Goal: Task Accomplishment & Management: Use online tool/utility

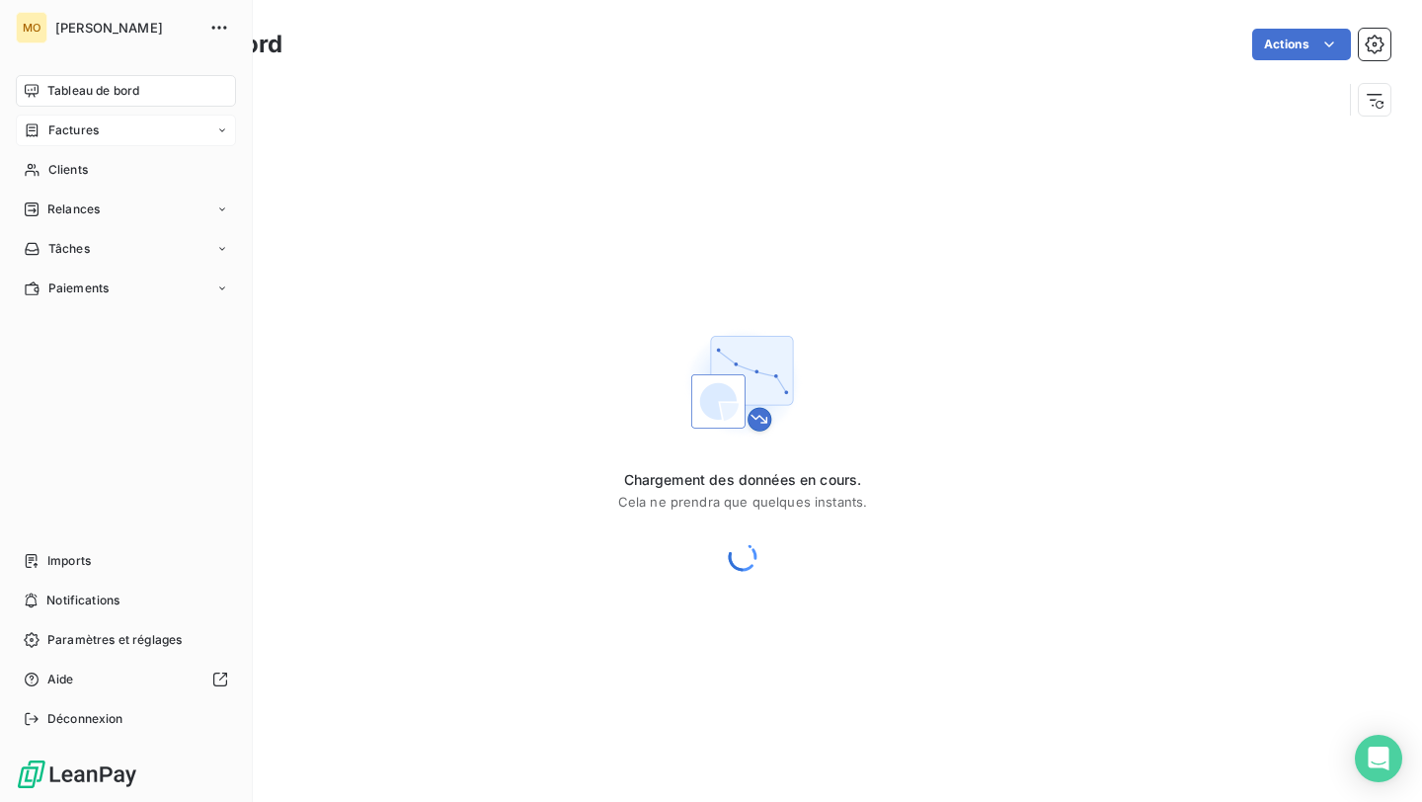
click at [70, 131] on span "Factures" at bounding box center [73, 130] width 50 height 18
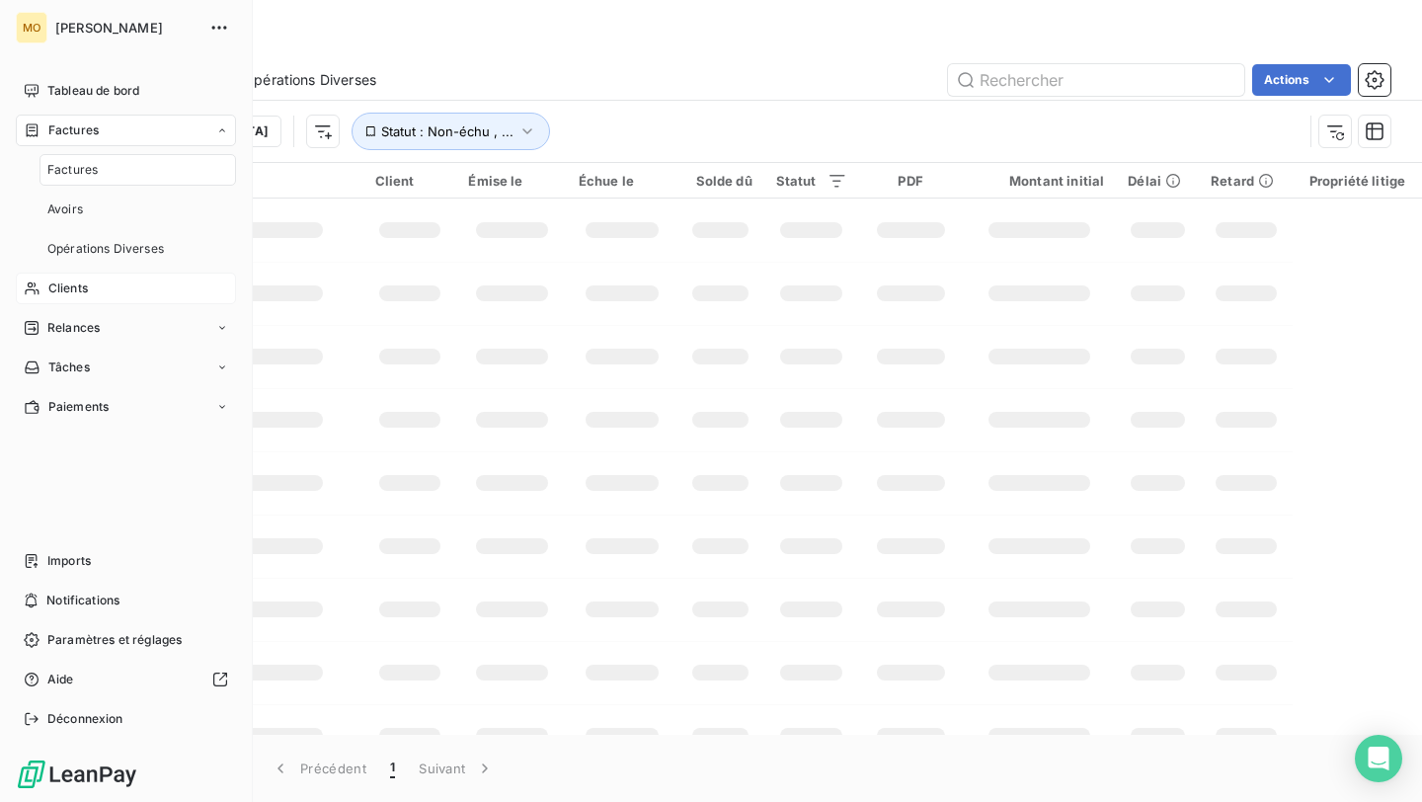
click at [98, 285] on div "Clients" at bounding box center [126, 289] width 220 height 32
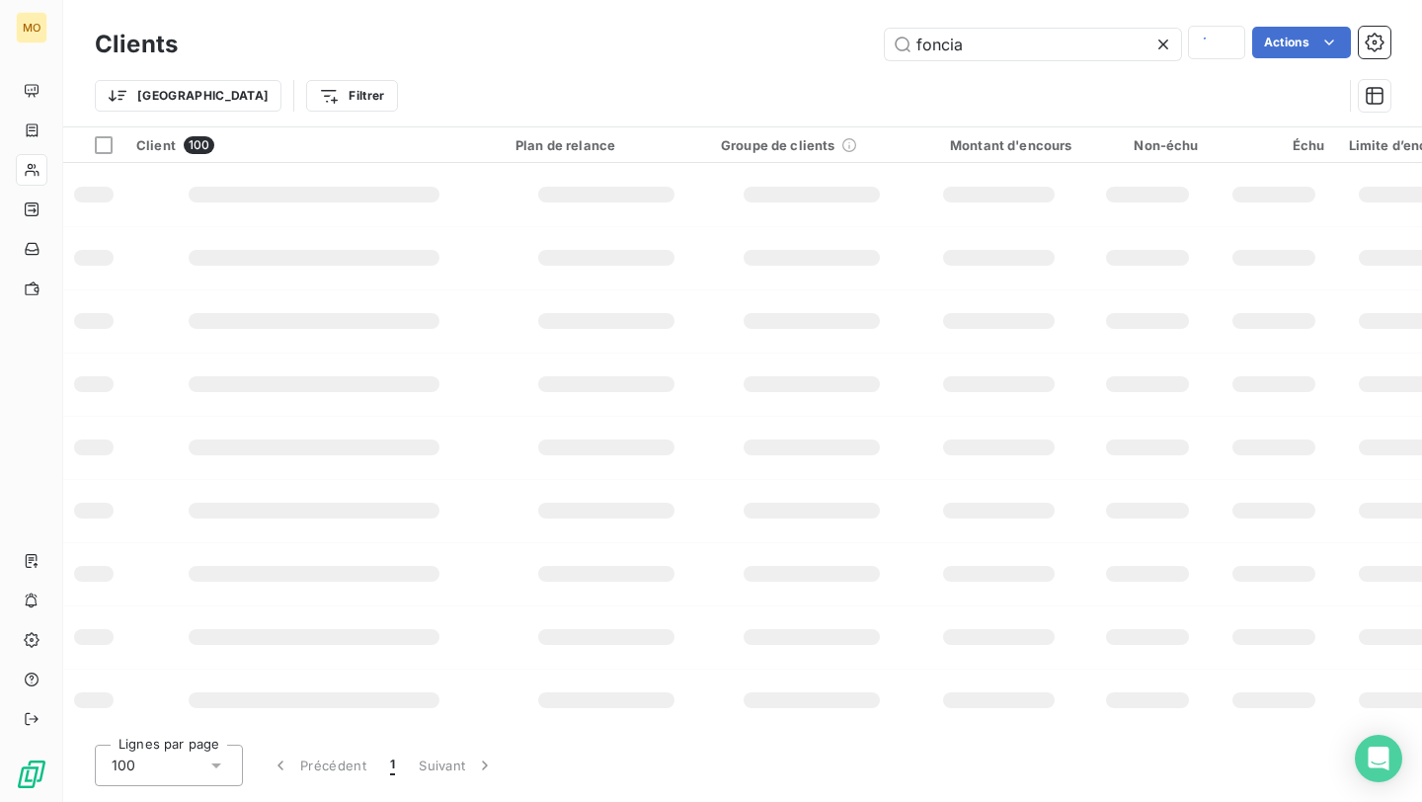
type input "foncia"
click at [1023, 43] on input "foncia" at bounding box center [1033, 45] width 296 height 32
click at [1020, 39] on input "foncia" at bounding box center [1033, 45] width 296 height 32
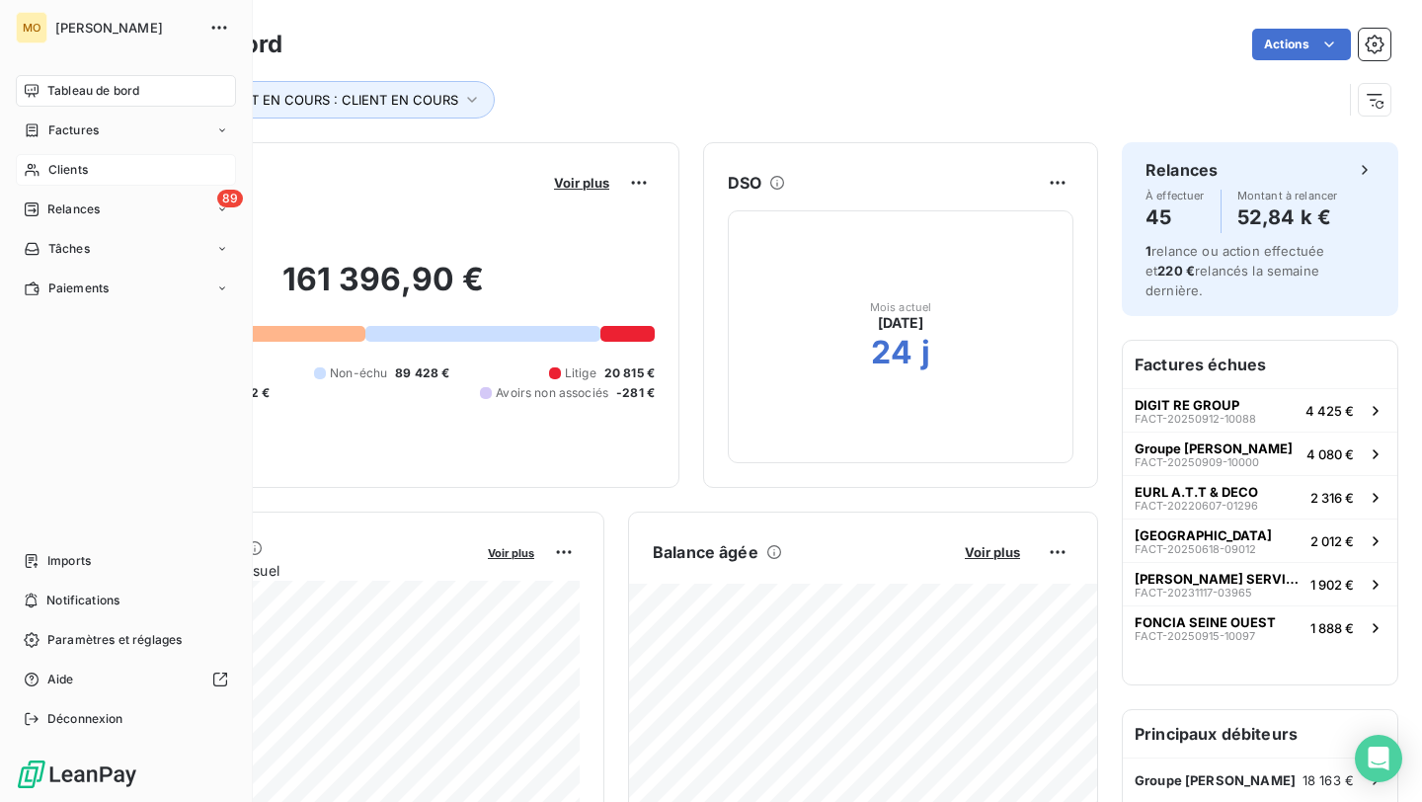
click at [140, 169] on div "Clients" at bounding box center [126, 170] width 220 height 32
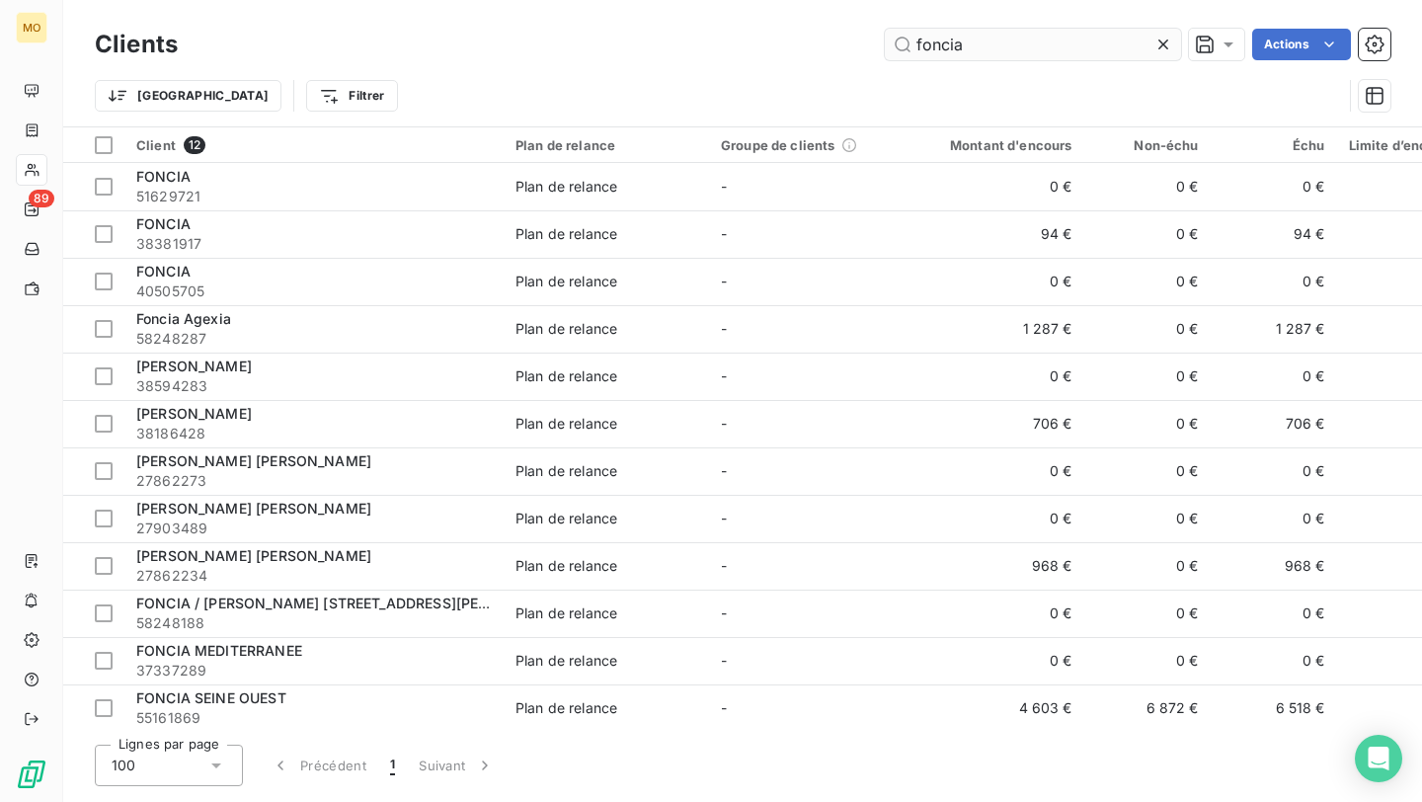
type input "foncia"
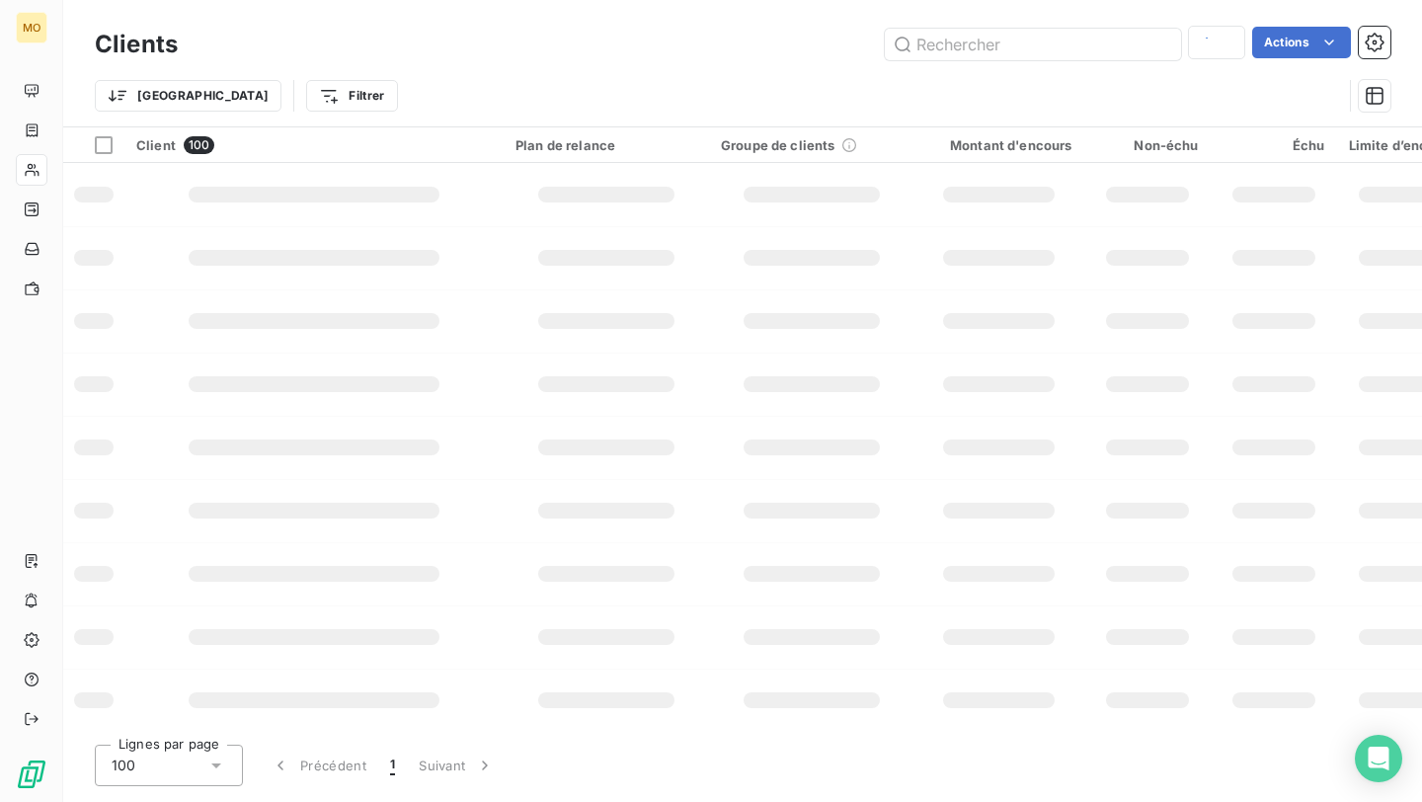
type input "foncia"
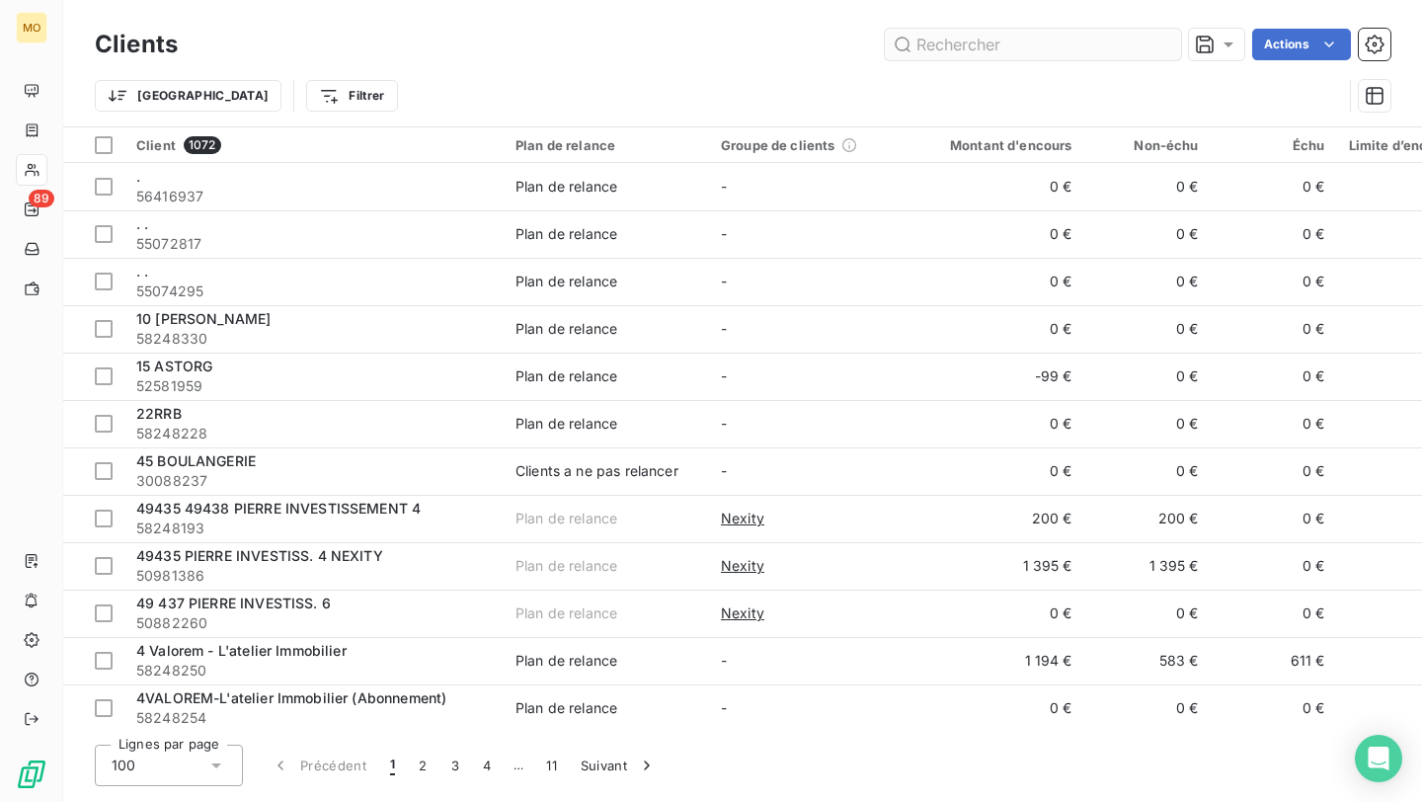
click at [1040, 54] on input "text" at bounding box center [1033, 45] width 296 height 32
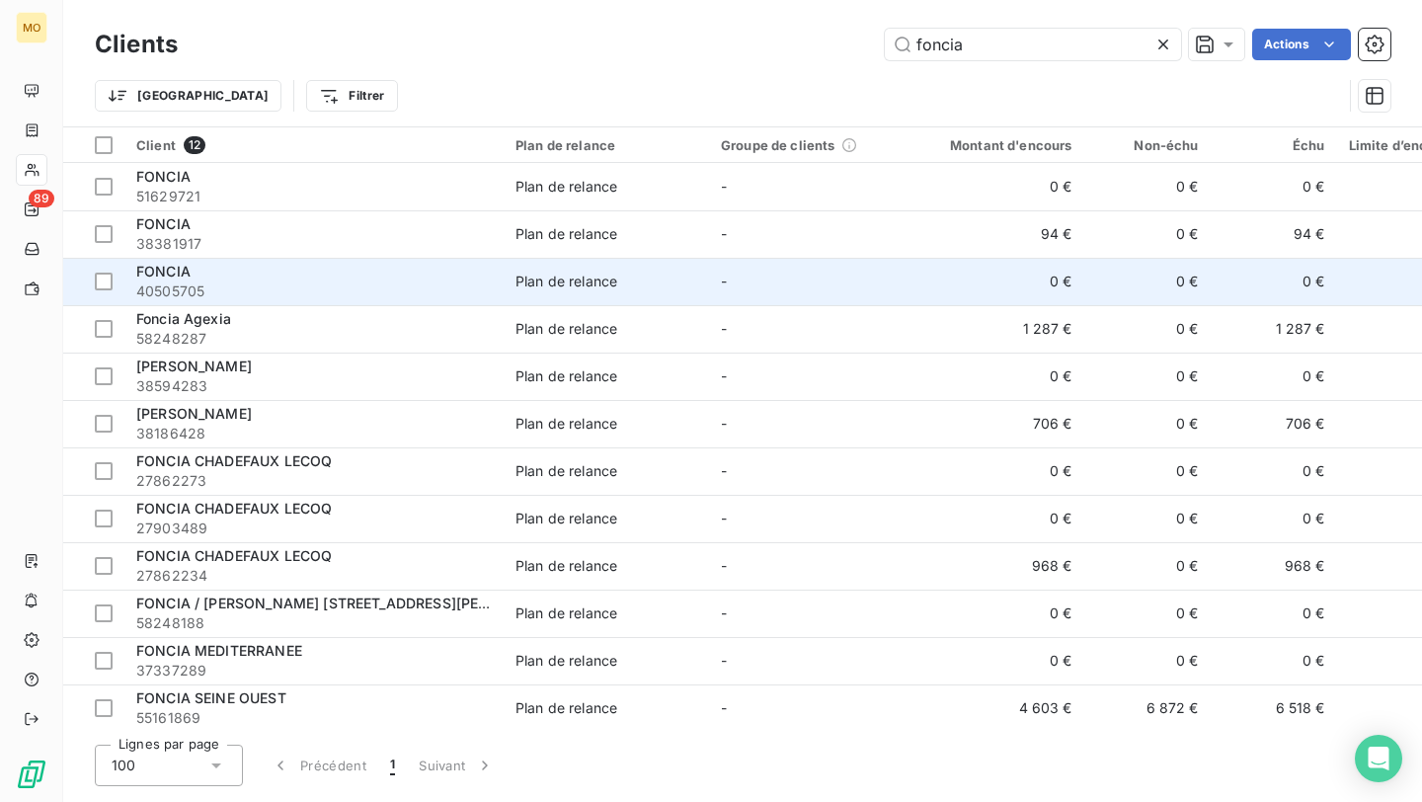
scroll to position [11, 0]
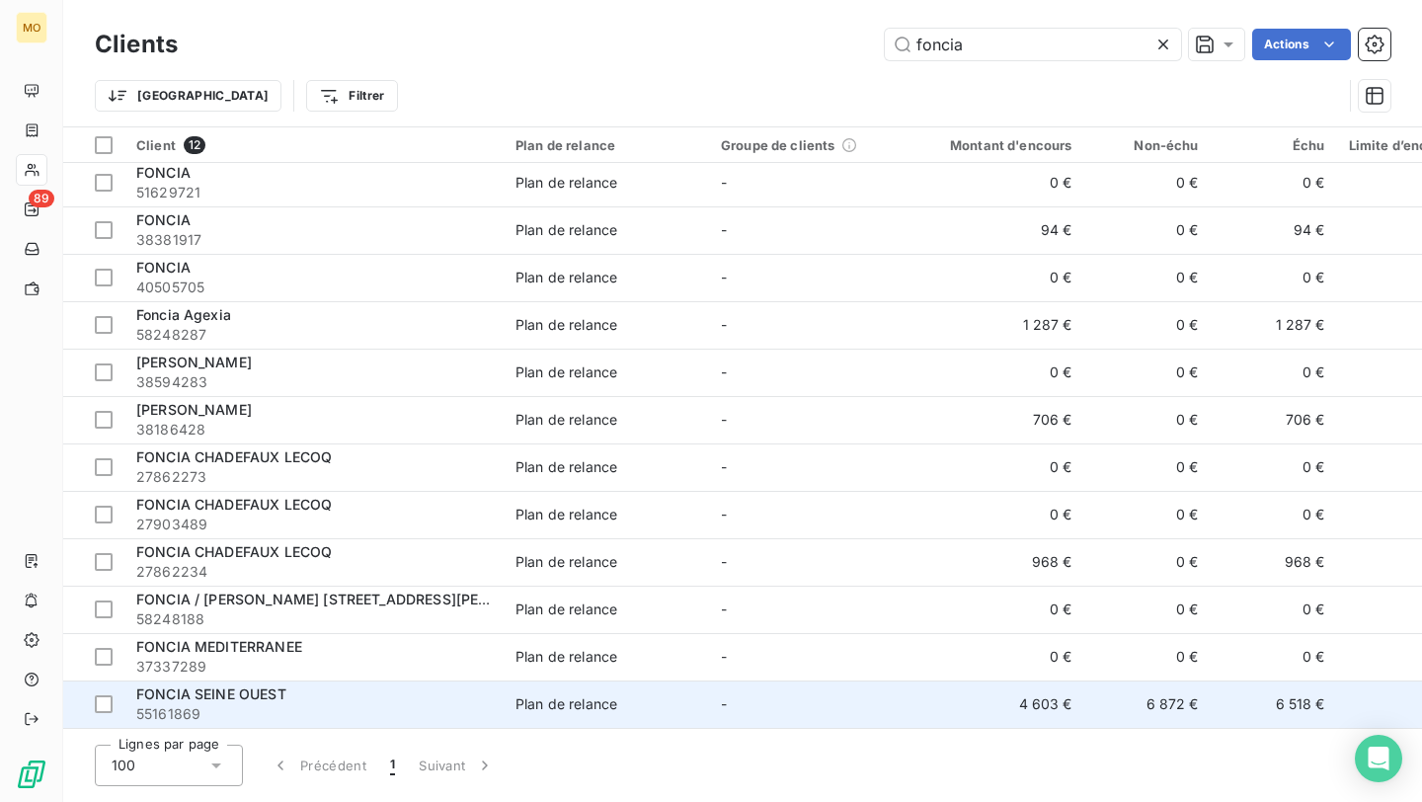
type input "foncia"
click at [305, 689] on div "FONCIA SEINE OUEST" at bounding box center [313, 694] width 355 height 20
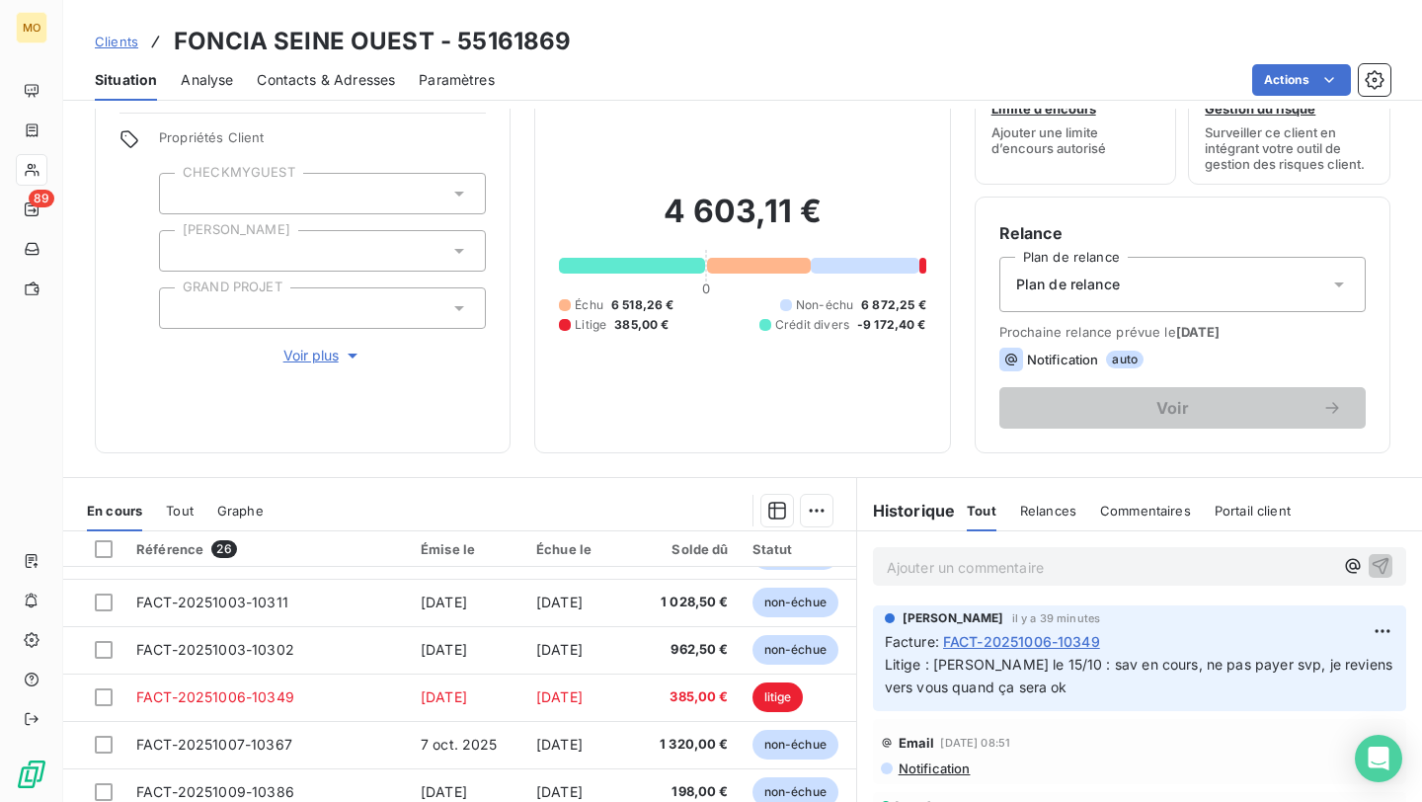
scroll to position [241, 0]
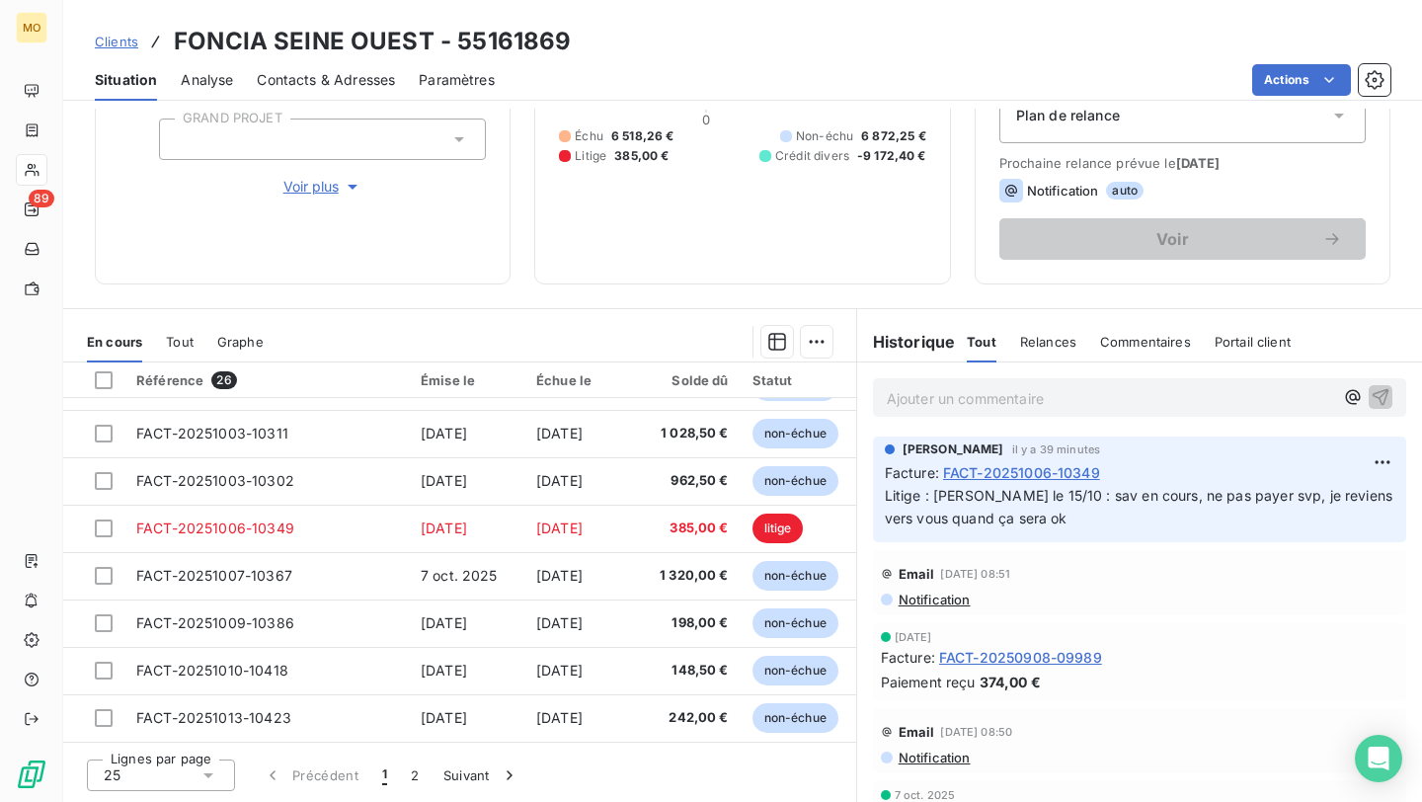
click at [182, 329] on div "Tout" at bounding box center [180, 341] width 28 height 41
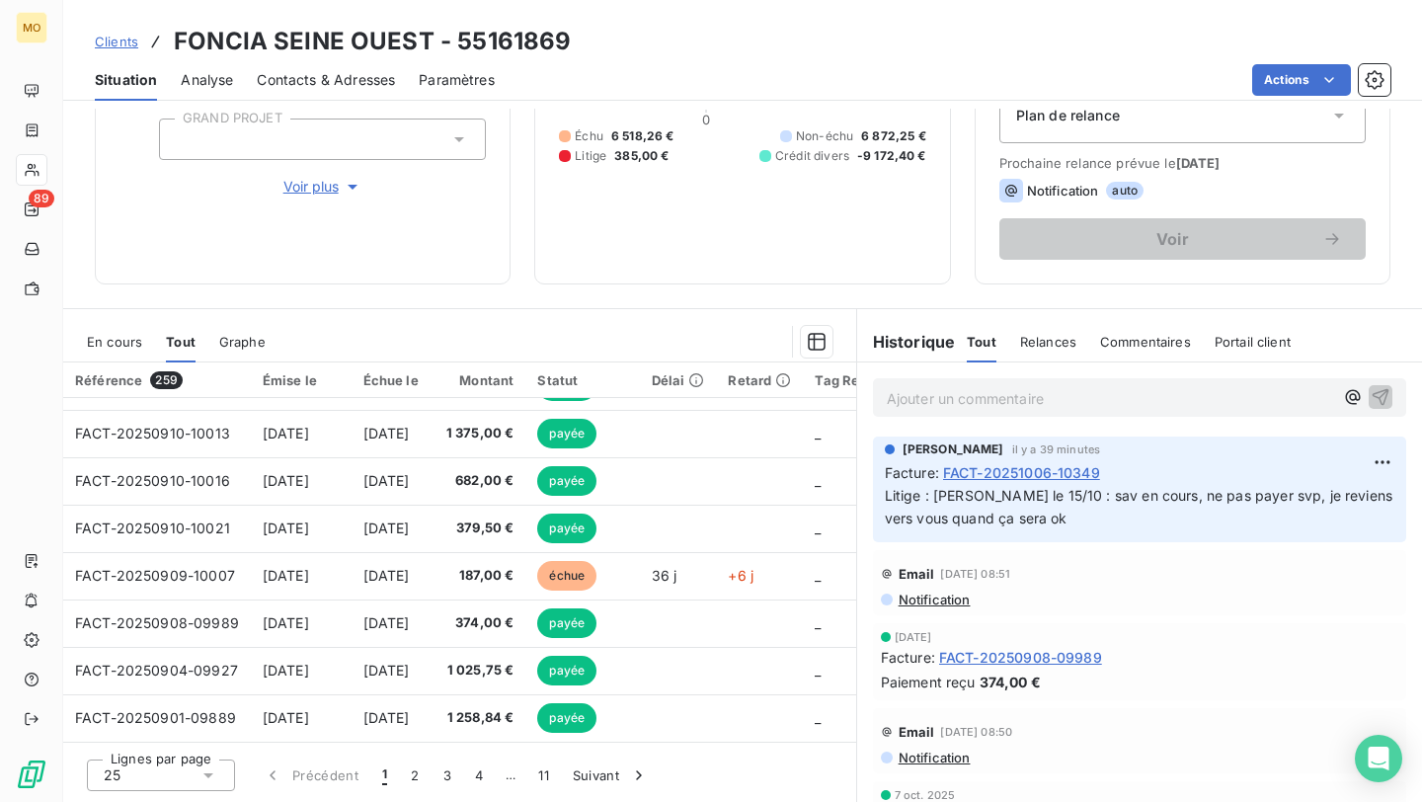
scroll to position [0, 0]
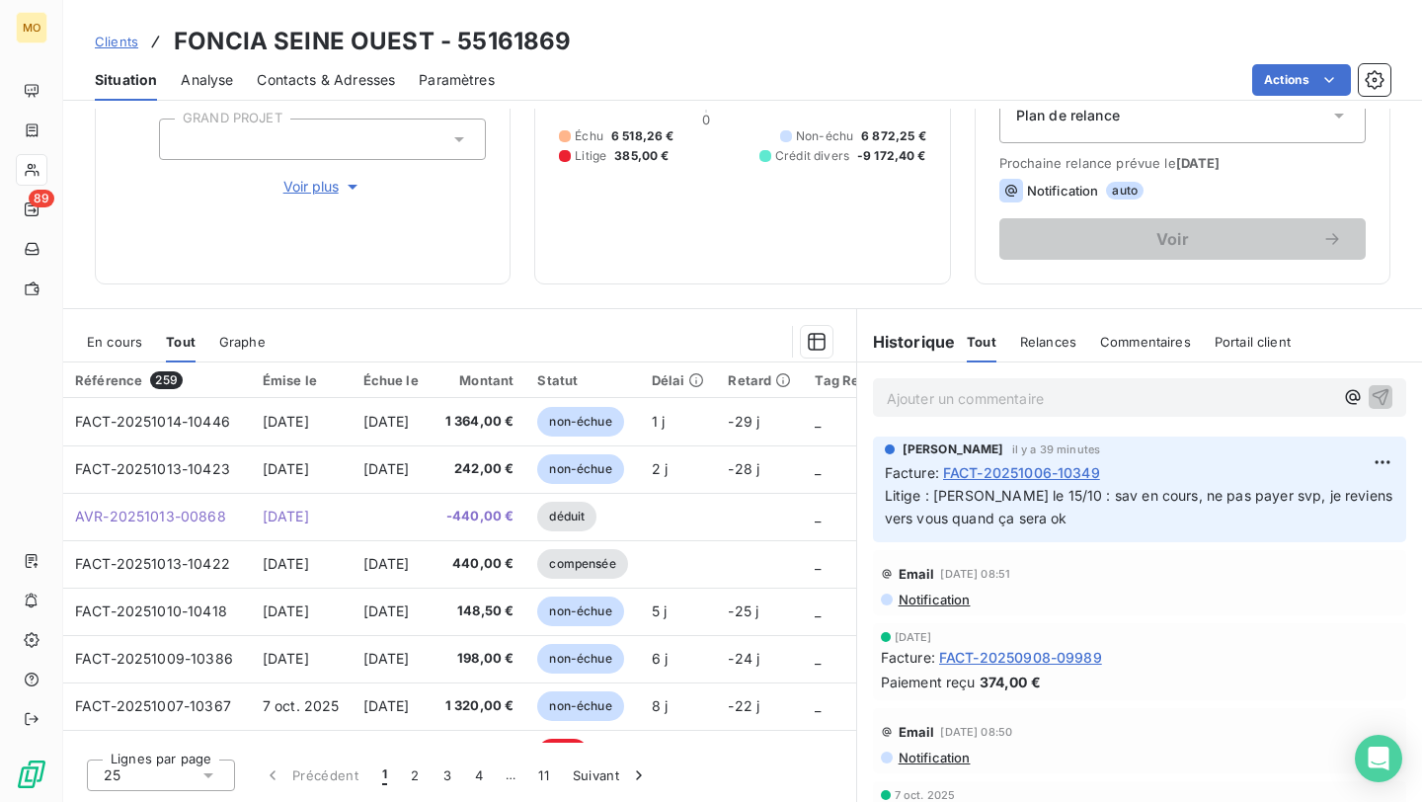
click at [388, 371] on th "Échue le" at bounding box center [391, 380] width 79 height 36
click at [391, 374] on div "Échue le" at bounding box center [390, 380] width 55 height 16
click at [215, 343] on div "En cours Tout Graphe" at bounding box center [459, 341] width 793 height 41
click at [224, 343] on span "Graphe" at bounding box center [242, 342] width 46 height 16
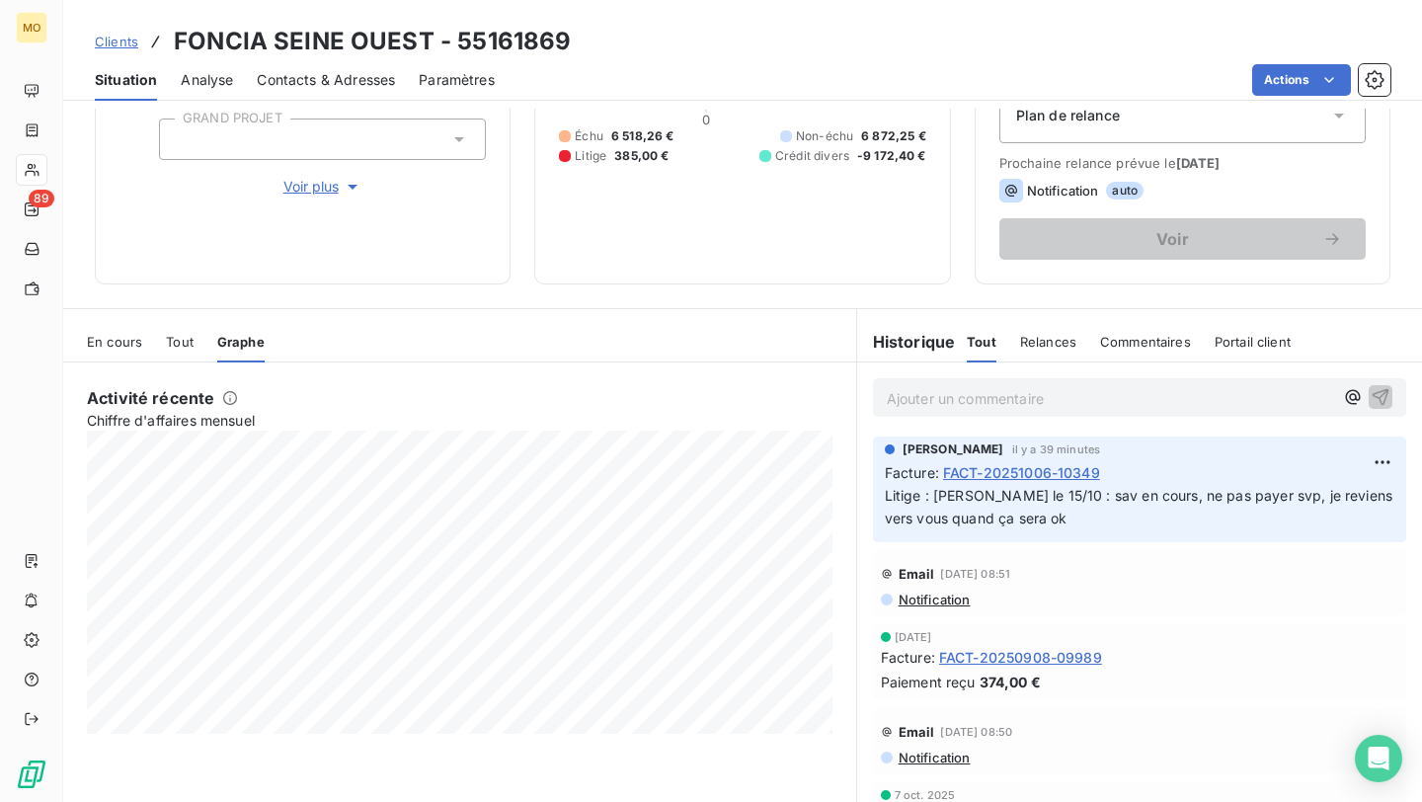
click at [119, 330] on div "En cours" at bounding box center [114, 341] width 55 height 41
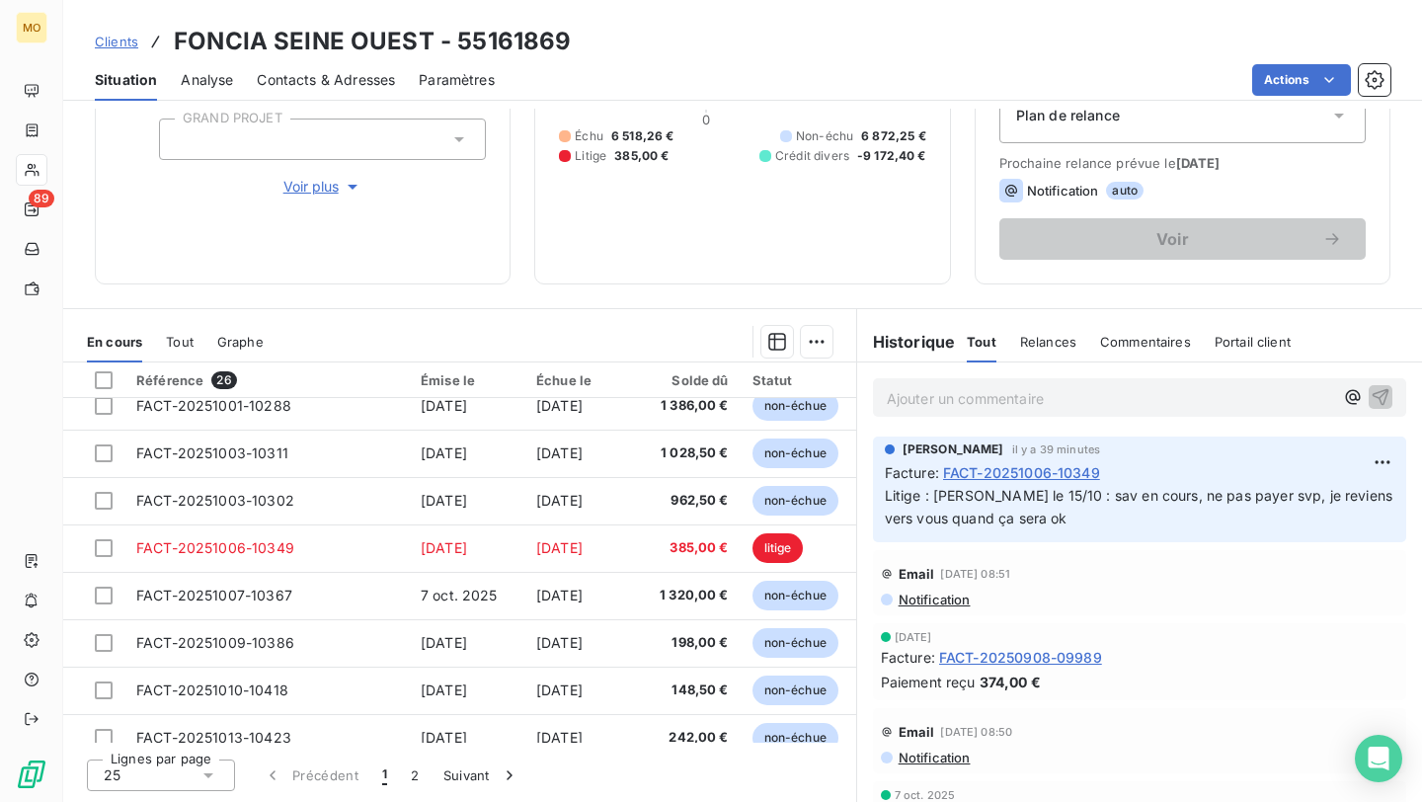
scroll to position [848, 0]
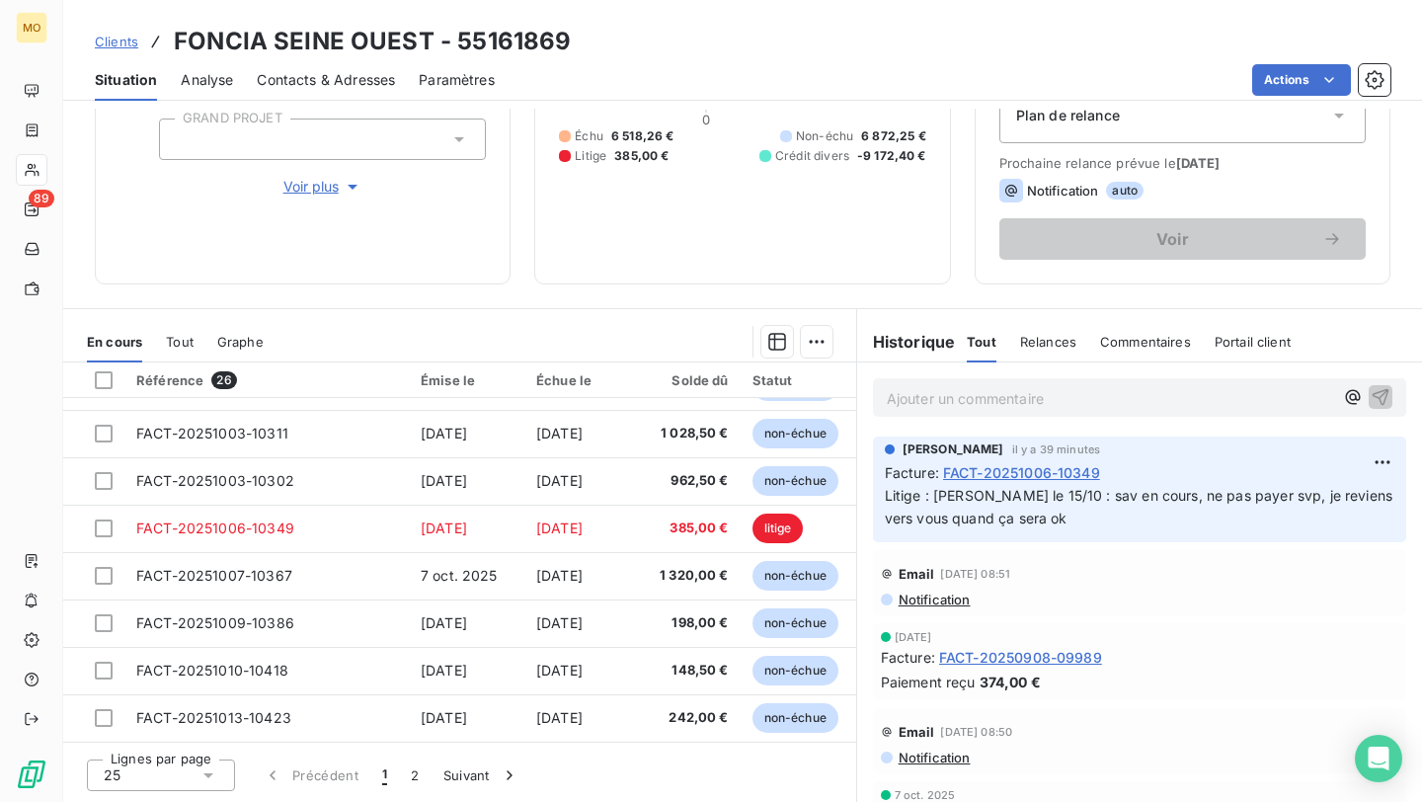
click at [580, 379] on div "Échue le" at bounding box center [582, 380] width 92 height 16
click at [810, 333] on html "MO 89 Clients FONCIA SEINE OUEST - 55161869 Situation Analyse Contacts & Adress…" at bounding box center [711, 401] width 1422 height 802
click at [612, 308] on html "MO 89 Clients FONCIA SEINE OUEST - 55161869 Situation Analyse Contacts & Adress…" at bounding box center [711, 401] width 1422 height 802
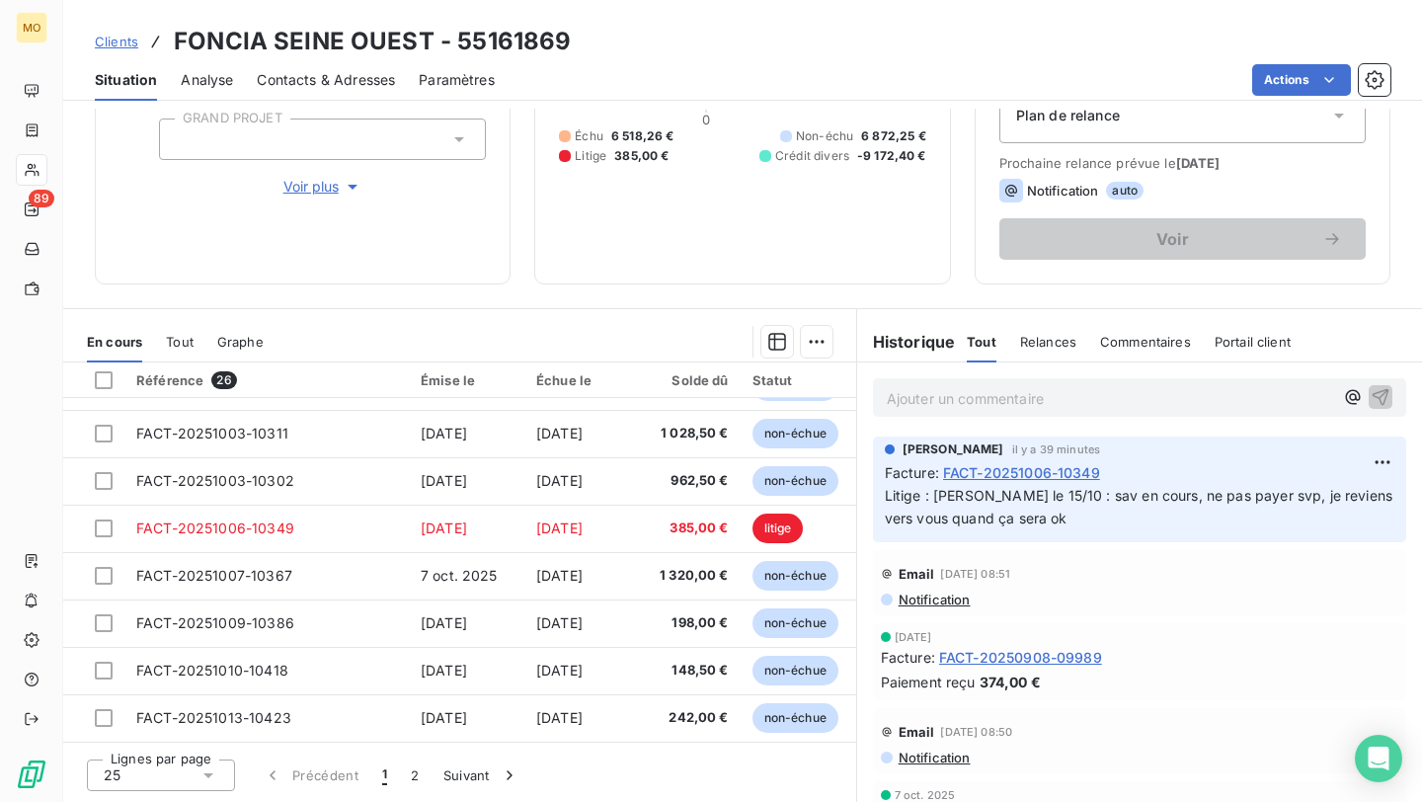
scroll to position [0, 0]
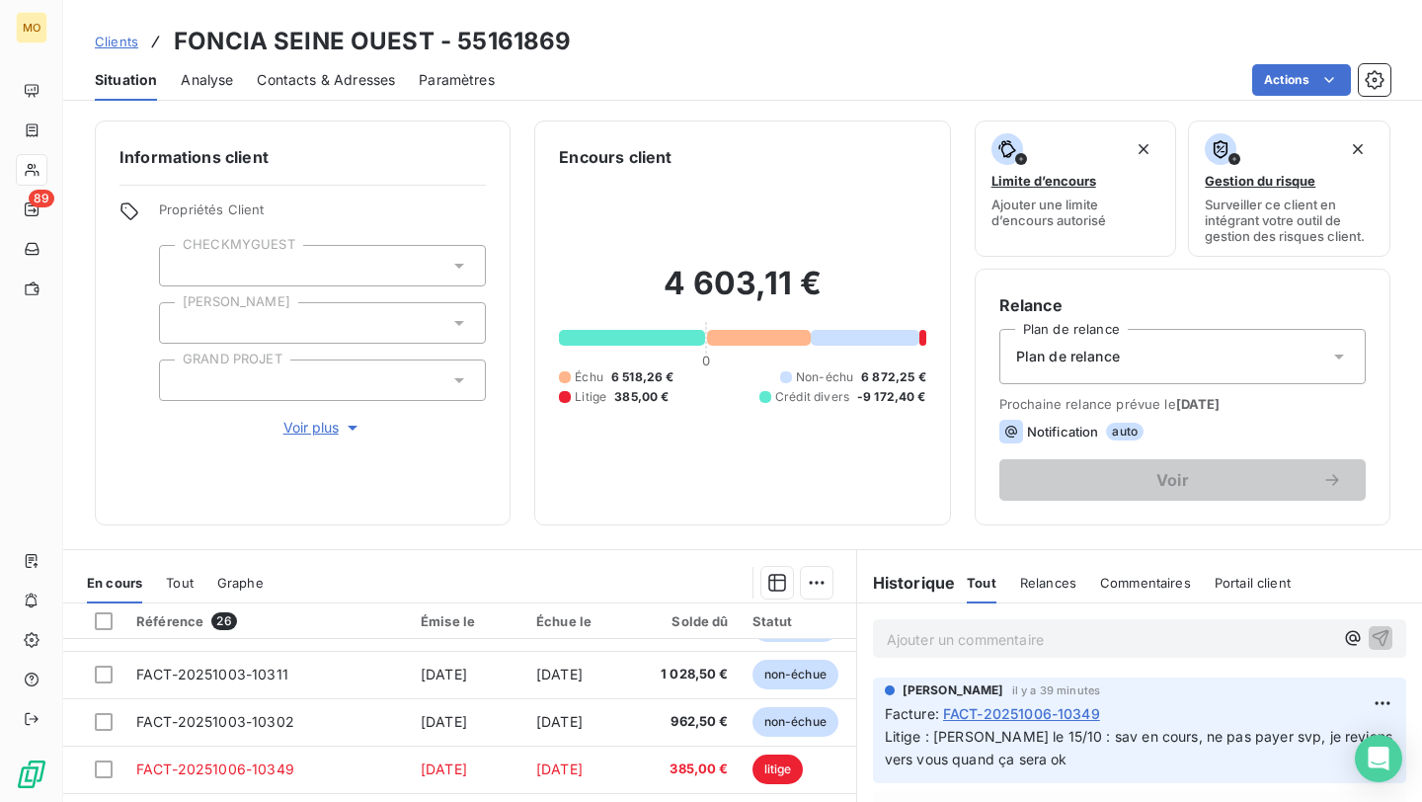
click at [198, 80] on span "Analyse" at bounding box center [207, 80] width 52 height 20
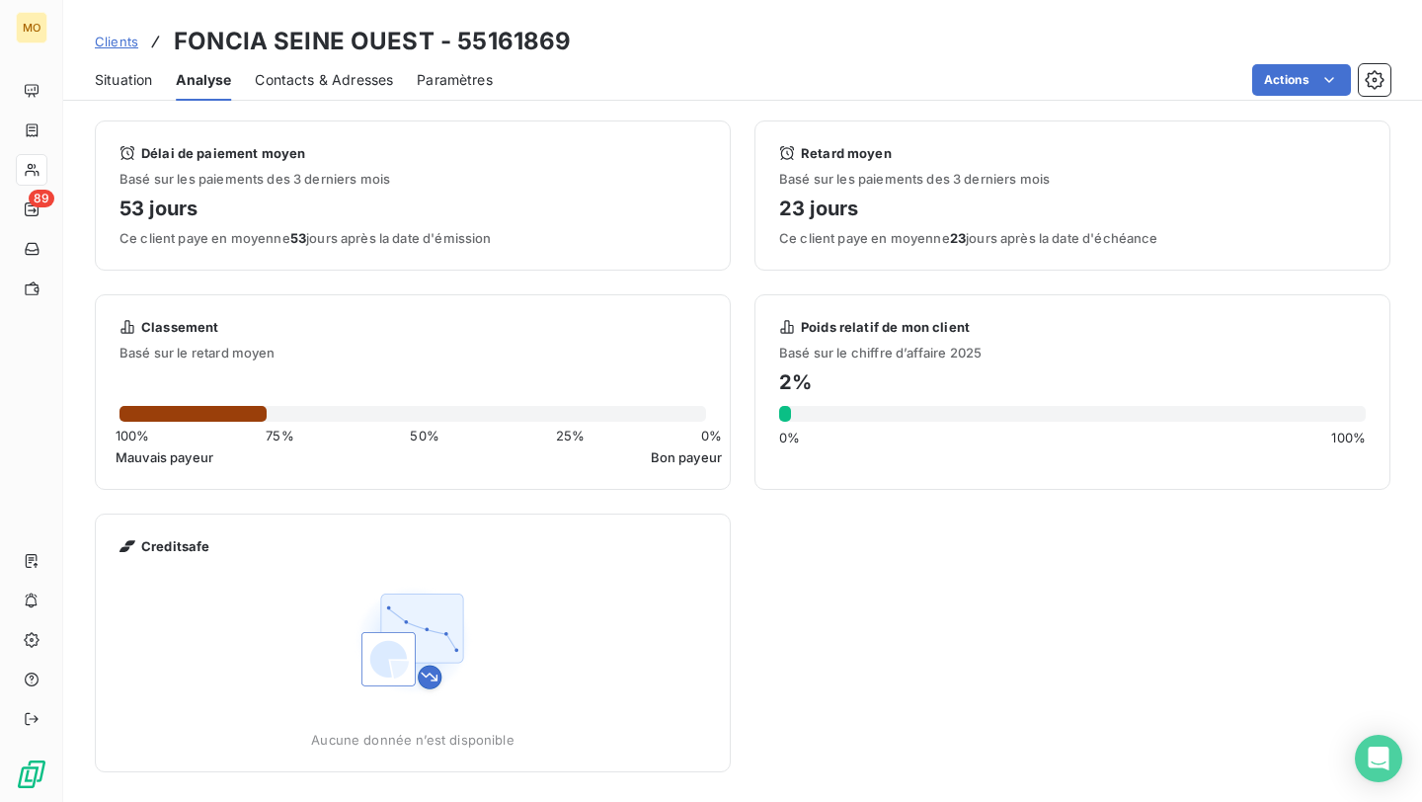
click at [133, 81] on span "Situation" at bounding box center [123, 80] width 57 height 20
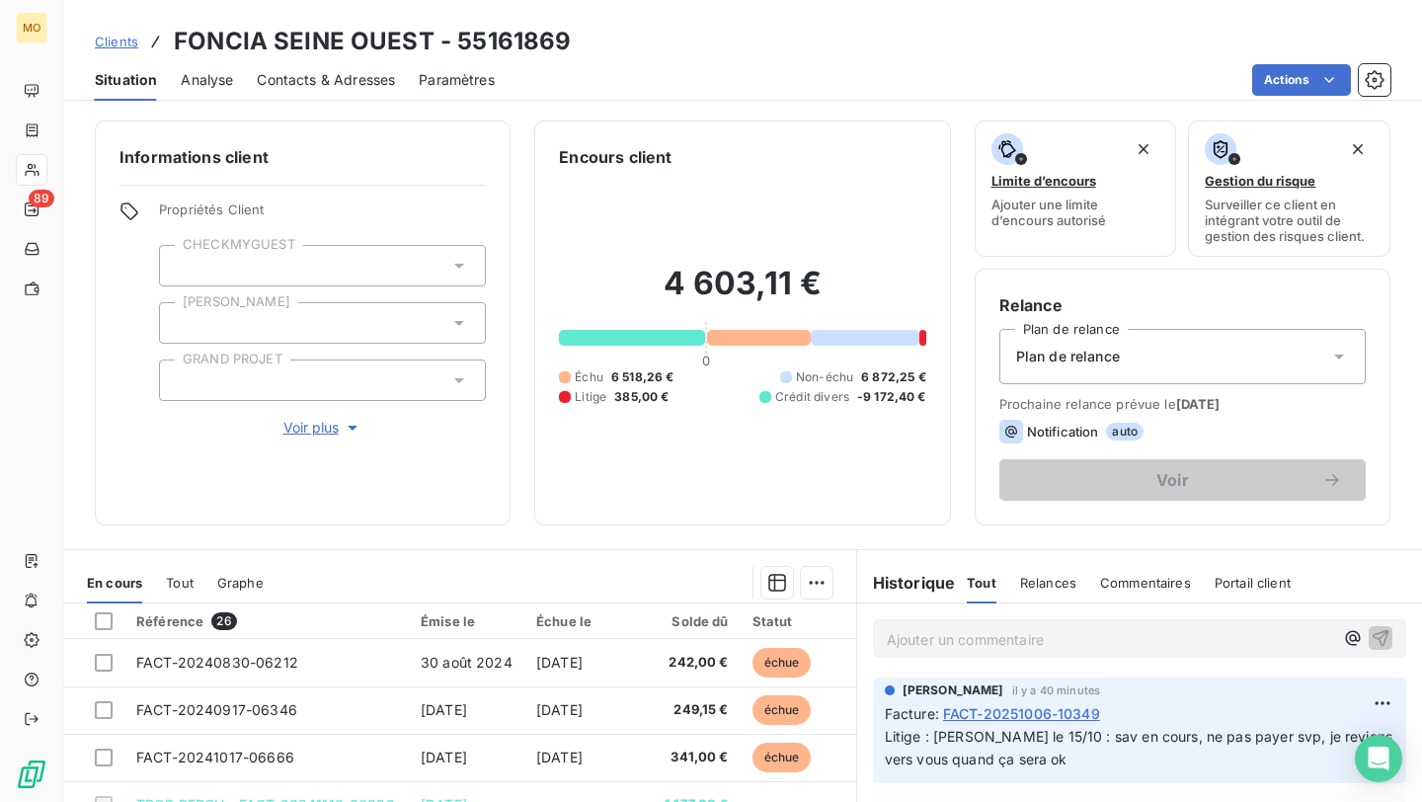
click at [306, 84] on span "Contacts & Adresses" at bounding box center [326, 80] width 138 height 20
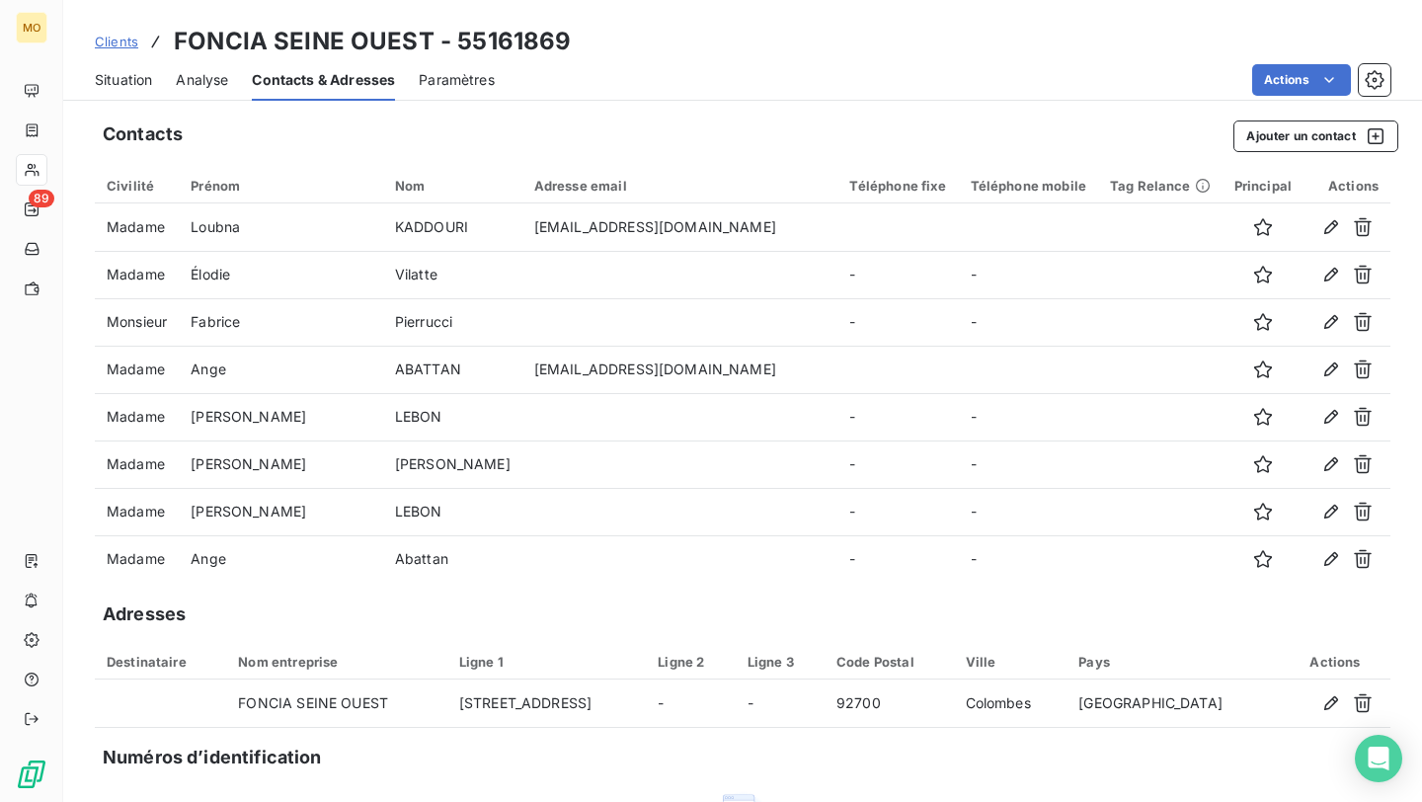
click at [450, 86] on span "Paramètres" at bounding box center [457, 80] width 76 height 20
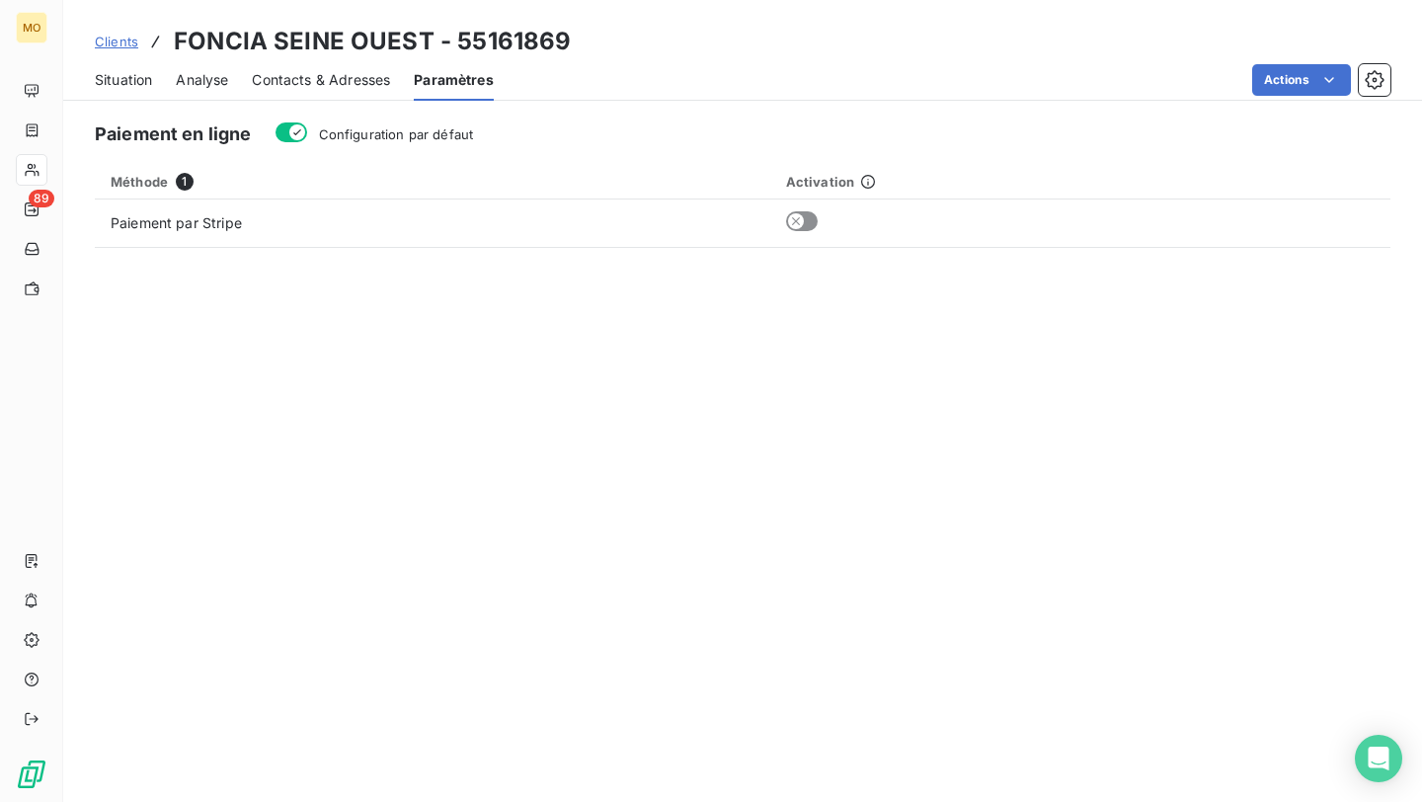
click at [131, 94] on div "Situation" at bounding box center [123, 79] width 57 height 41
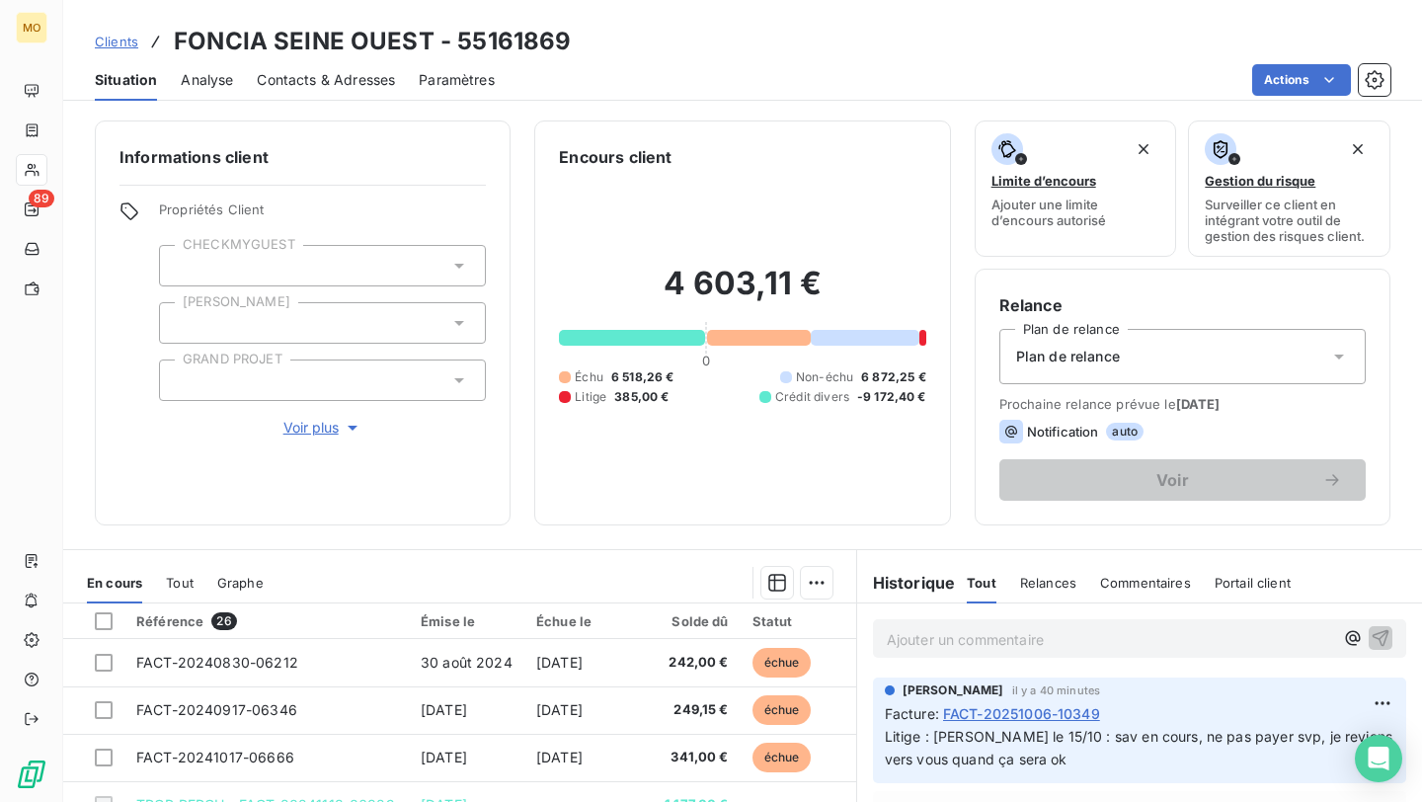
scroll to position [7, 0]
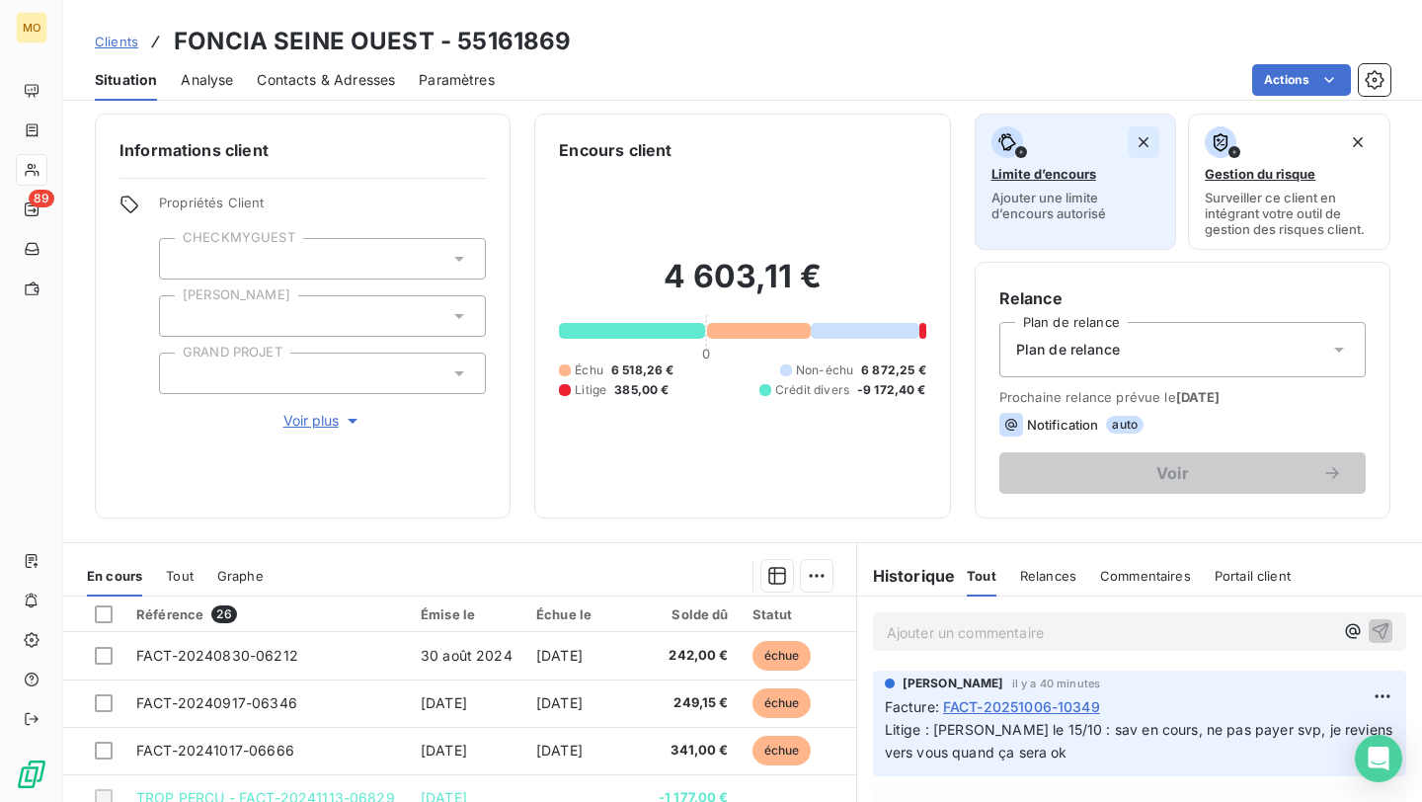
click at [1134, 142] on icon "button" at bounding box center [1143, 142] width 20 height 20
click at [1147, 137] on icon "button" at bounding box center [1143, 142] width 10 height 10
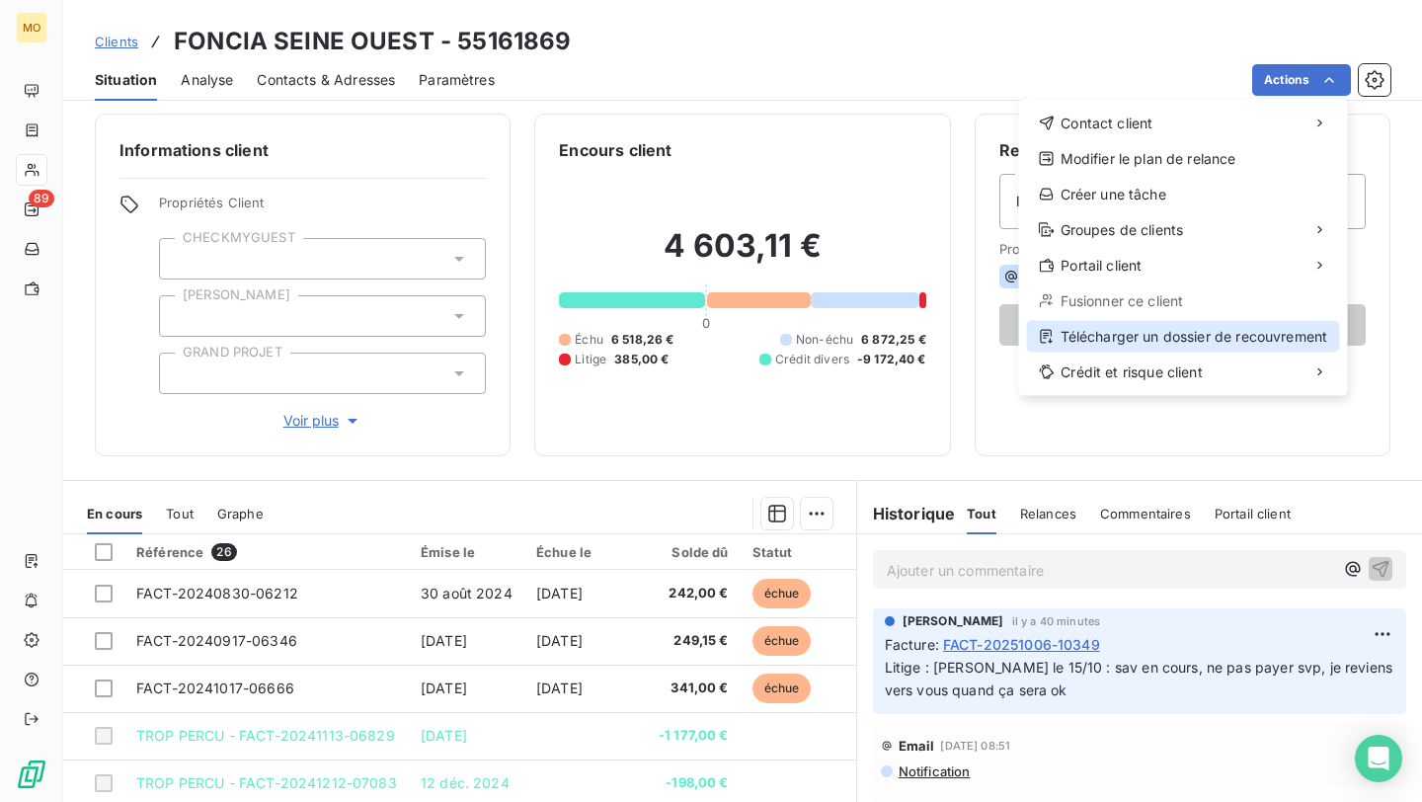
click at [1209, 336] on div "Télécharger un dossier de recouvrement" at bounding box center [1183, 337] width 313 height 32
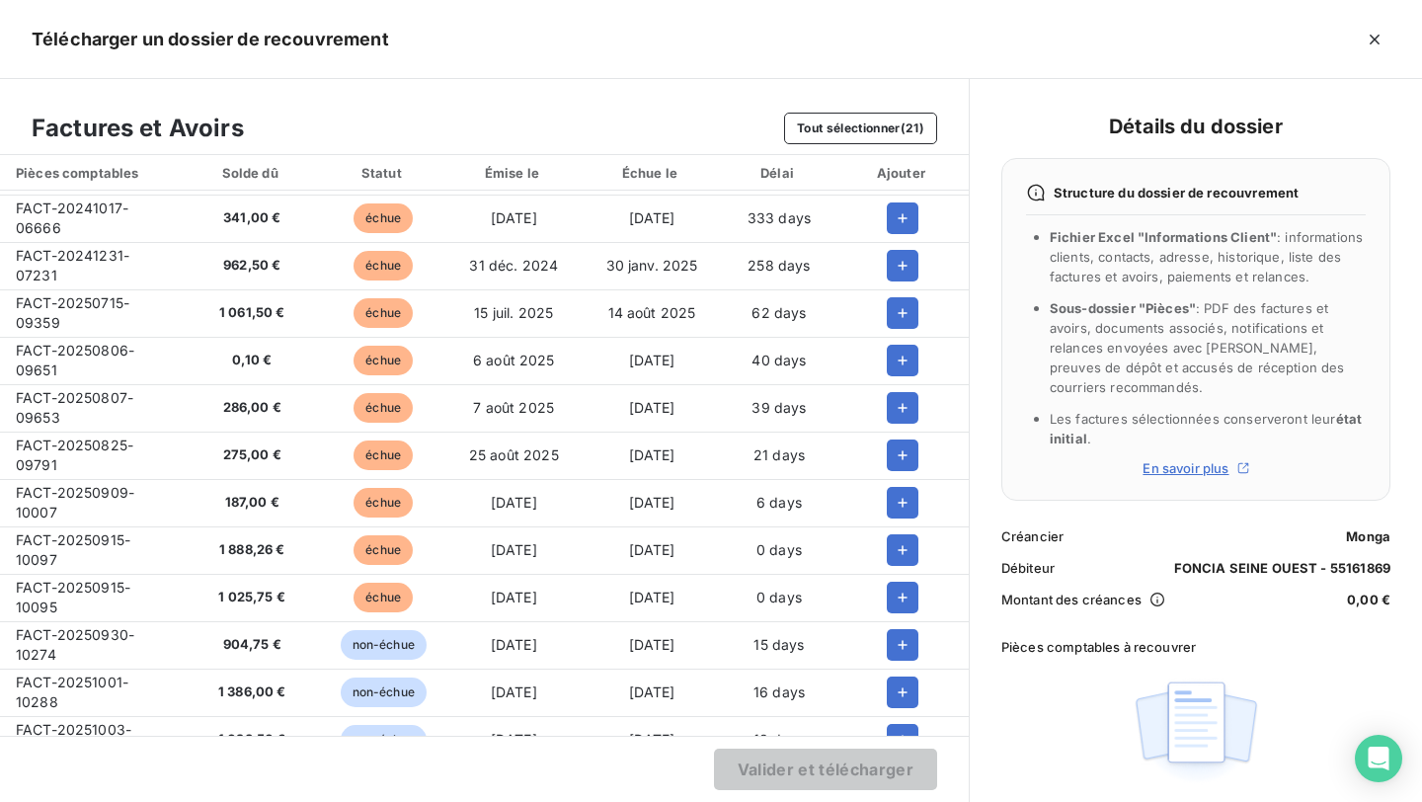
scroll to position [0, 0]
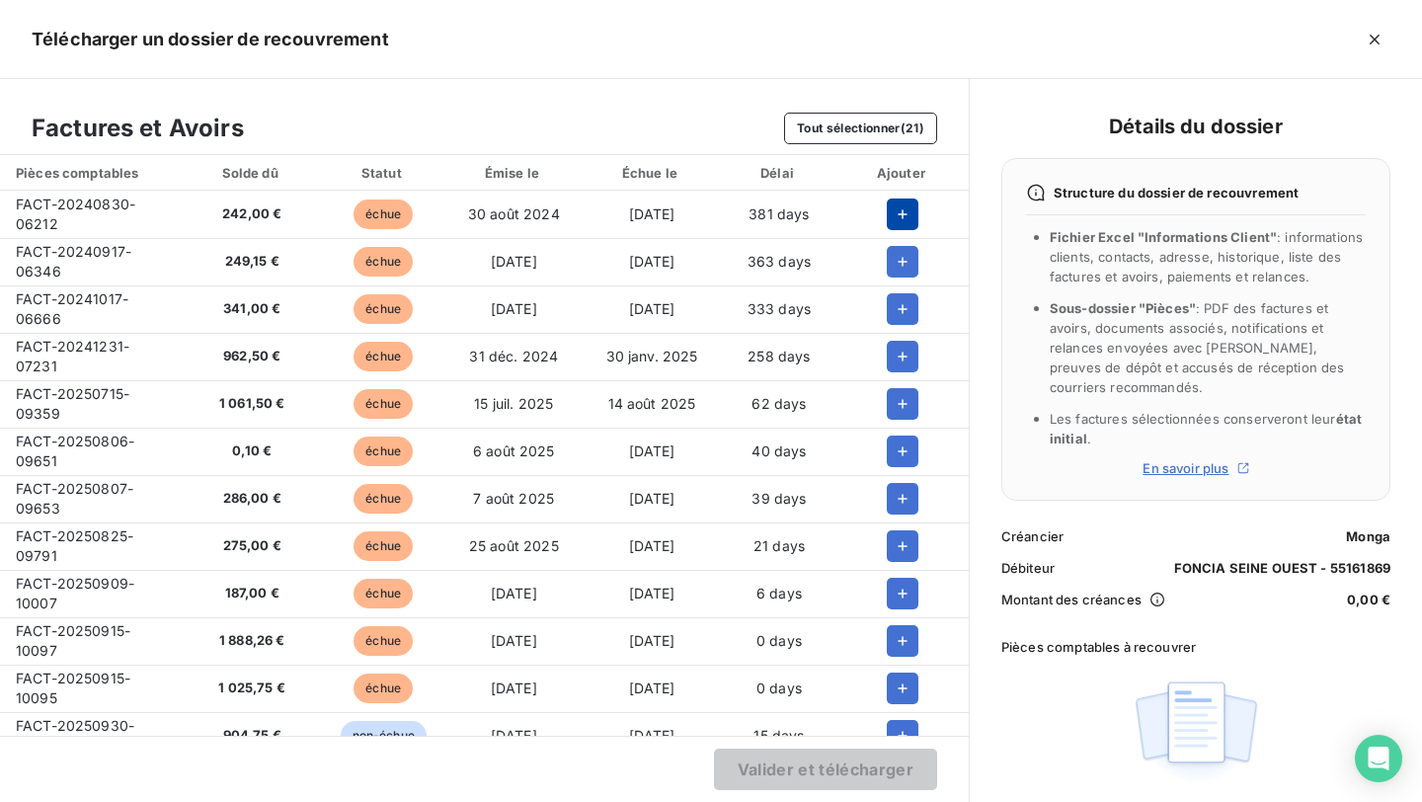
click at [893, 221] on icon "button" at bounding box center [903, 214] width 20 height 20
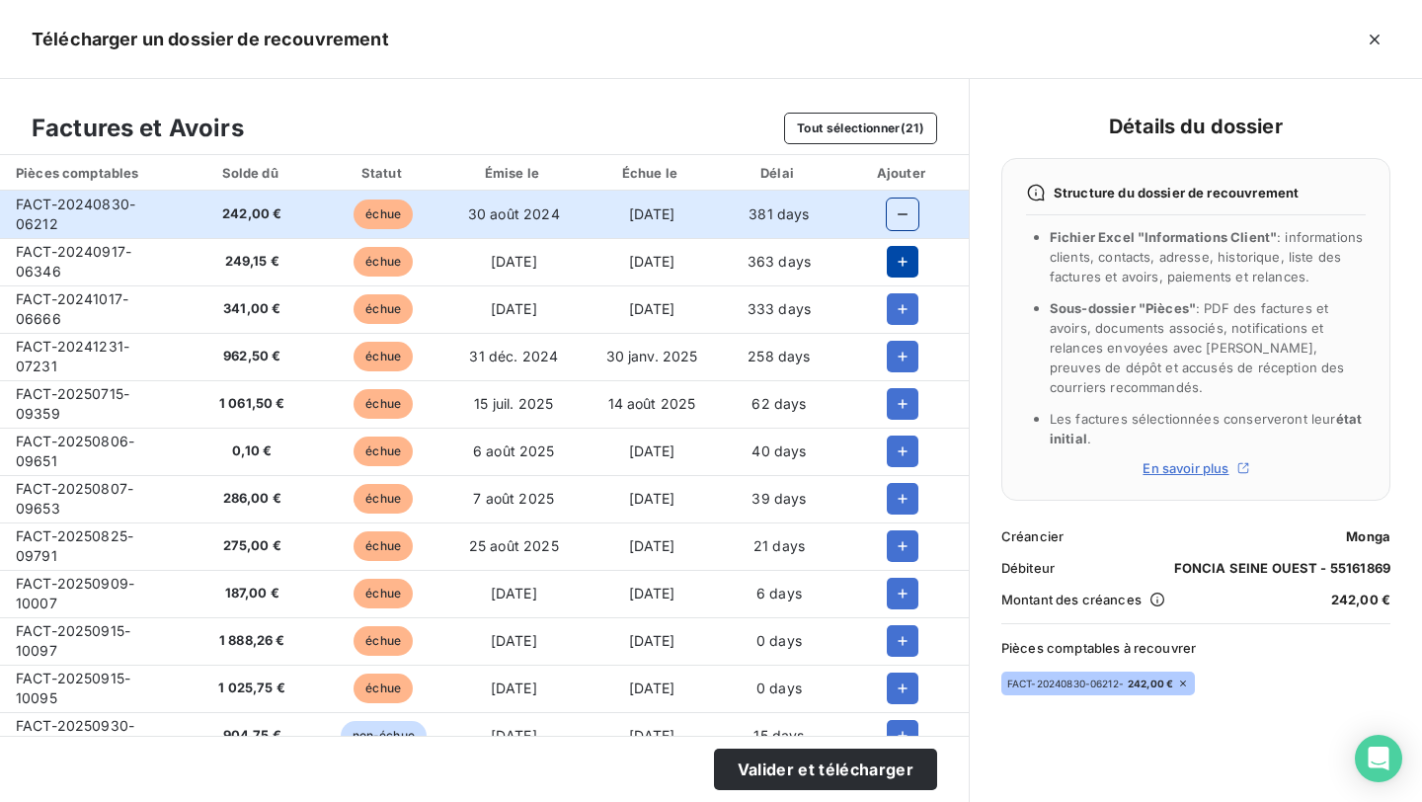
click at [893, 261] on icon "button" at bounding box center [903, 262] width 20 height 20
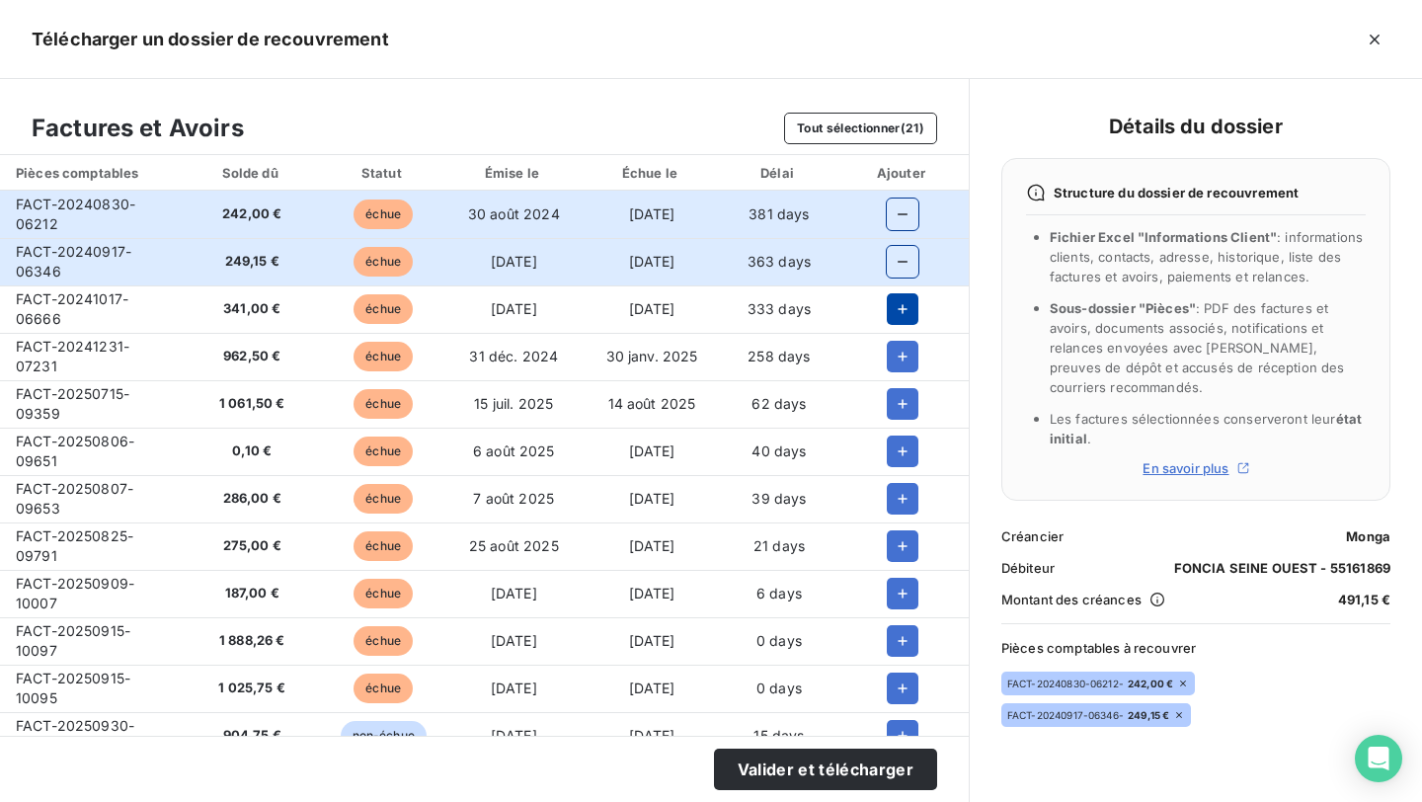
click at [893, 314] on icon "button" at bounding box center [903, 309] width 20 height 20
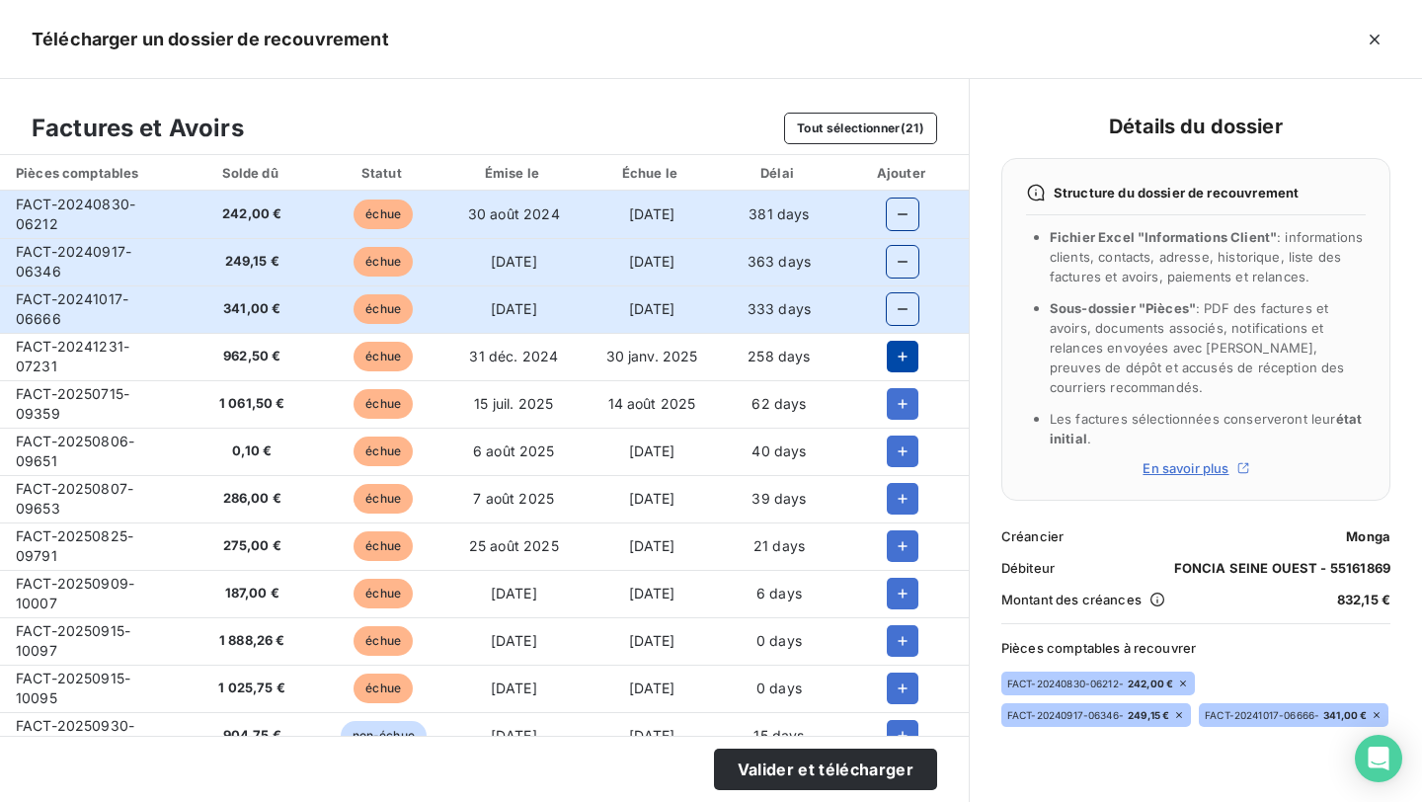
click at [890, 341] on button "button" at bounding box center [903, 357] width 32 height 32
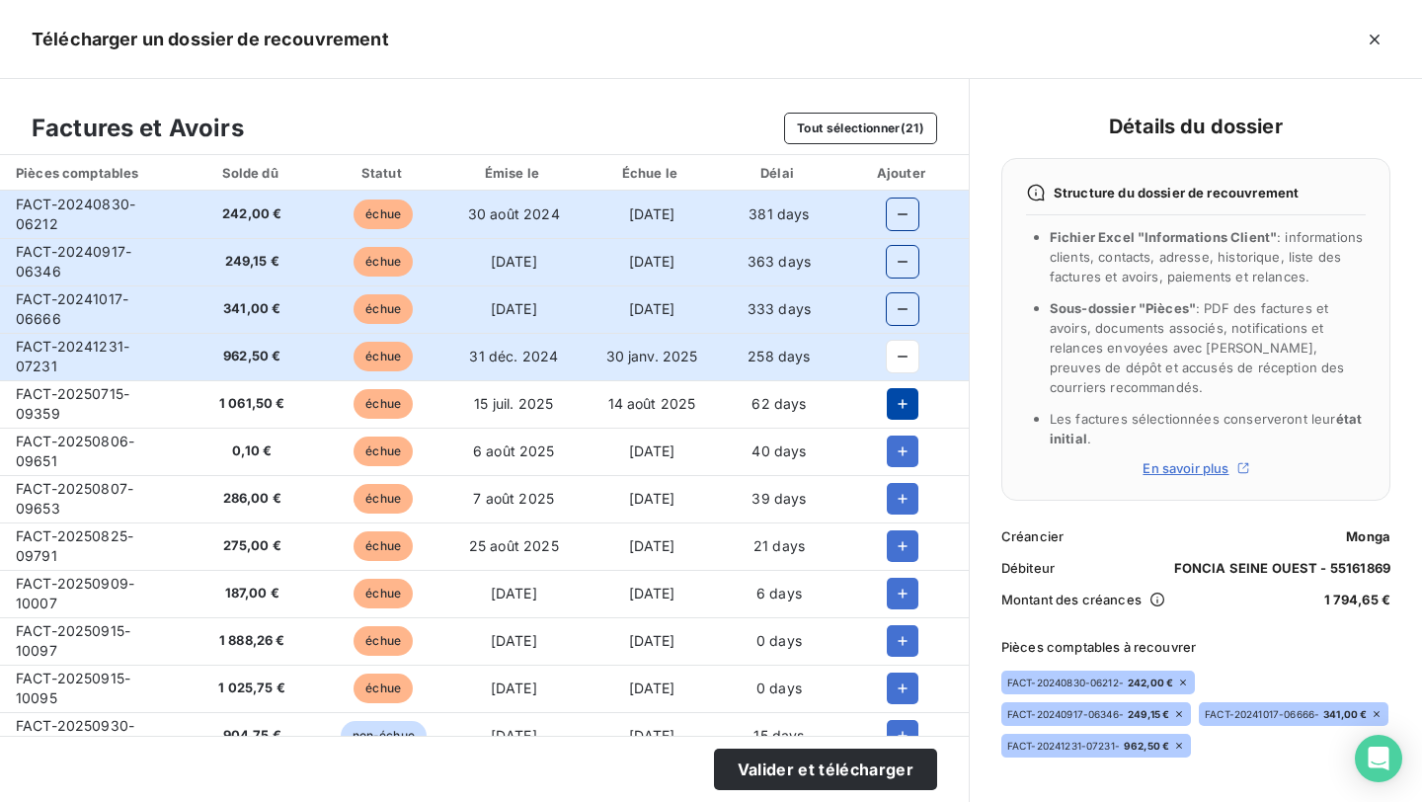
click at [893, 406] on icon "button" at bounding box center [903, 404] width 20 height 20
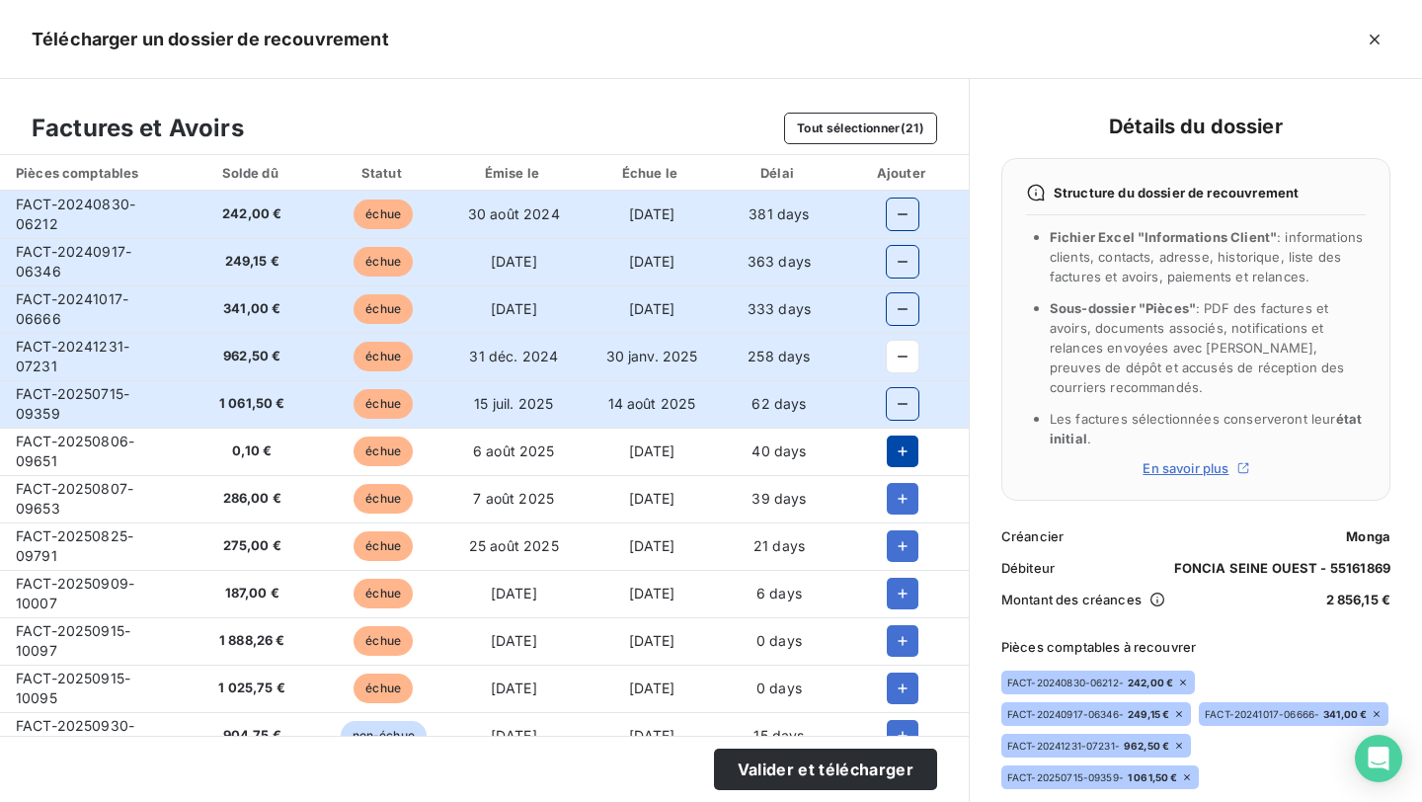
click at [897, 438] on button "button" at bounding box center [903, 451] width 32 height 32
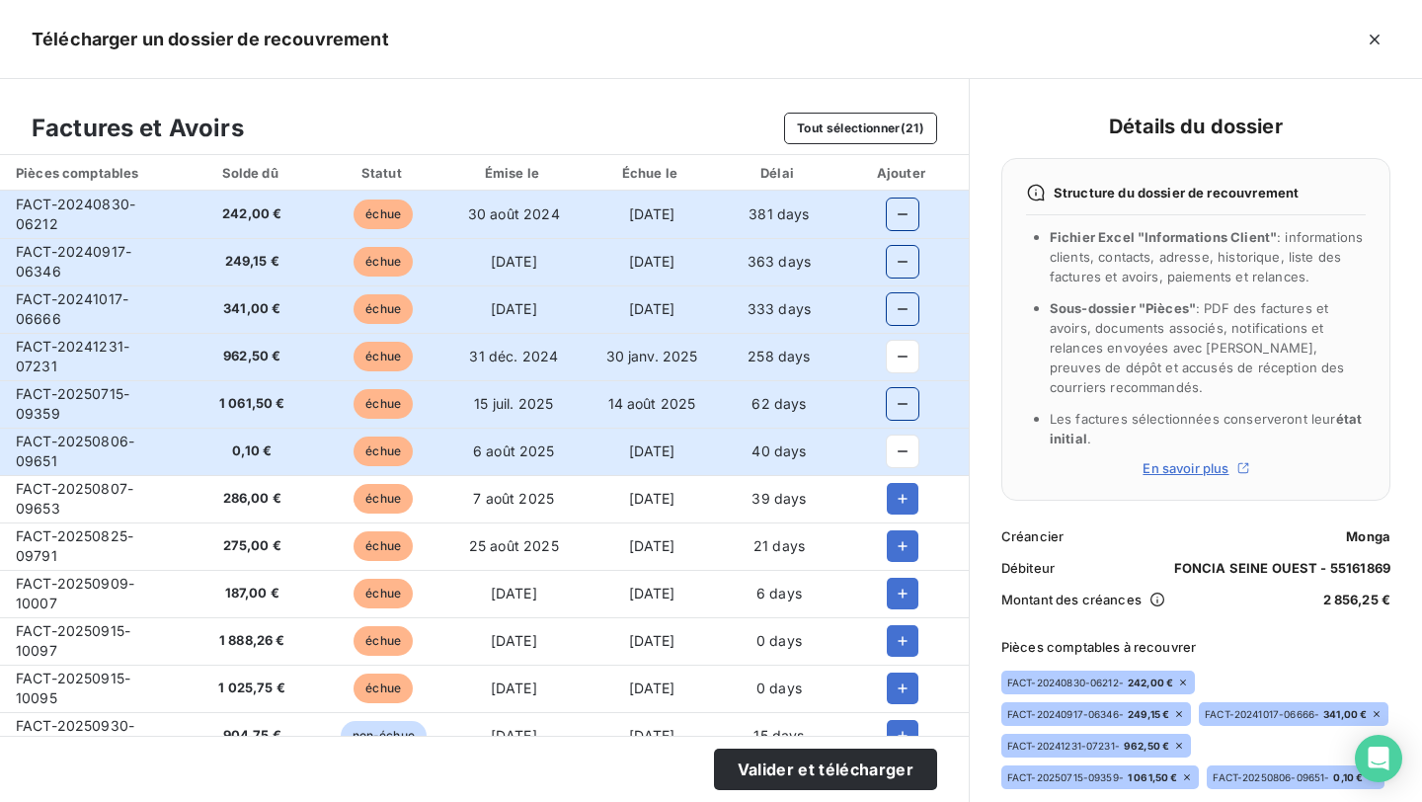
click at [897, 482] on td at bounding box center [902, 498] width 131 height 47
click at [897, 493] on icon "button" at bounding box center [903, 499] width 20 height 20
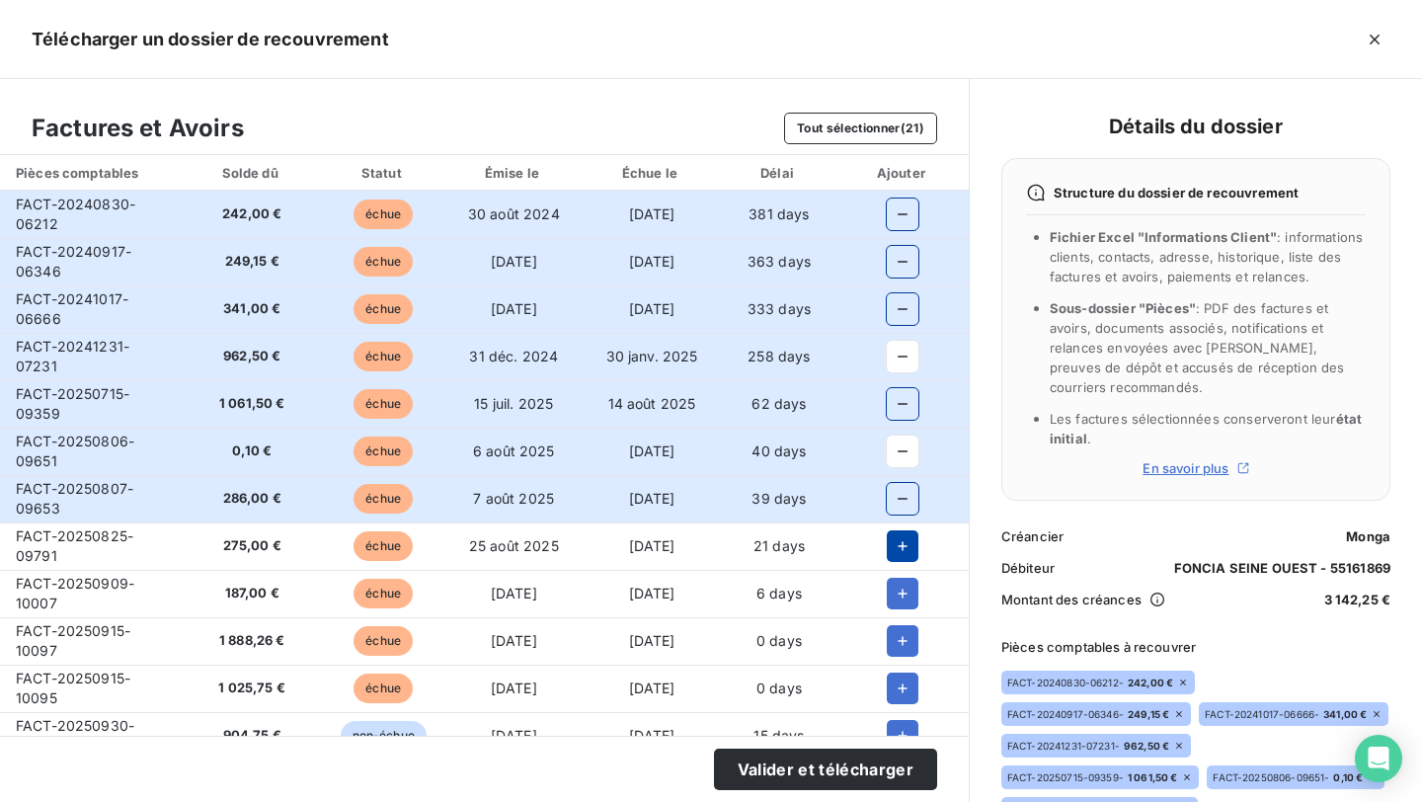
click at [893, 547] on icon "button" at bounding box center [903, 546] width 20 height 20
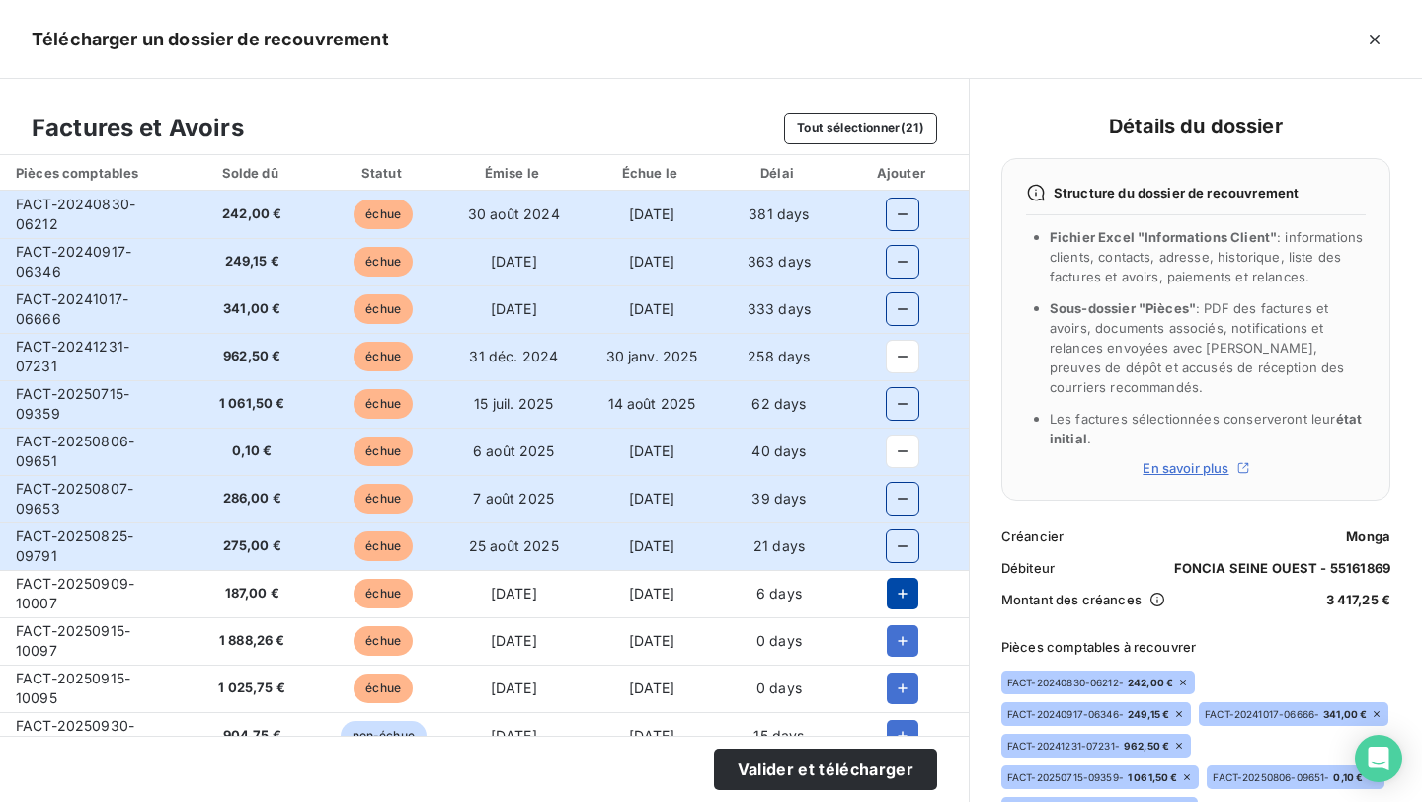
click at [893, 581] on button "button" at bounding box center [903, 594] width 32 height 32
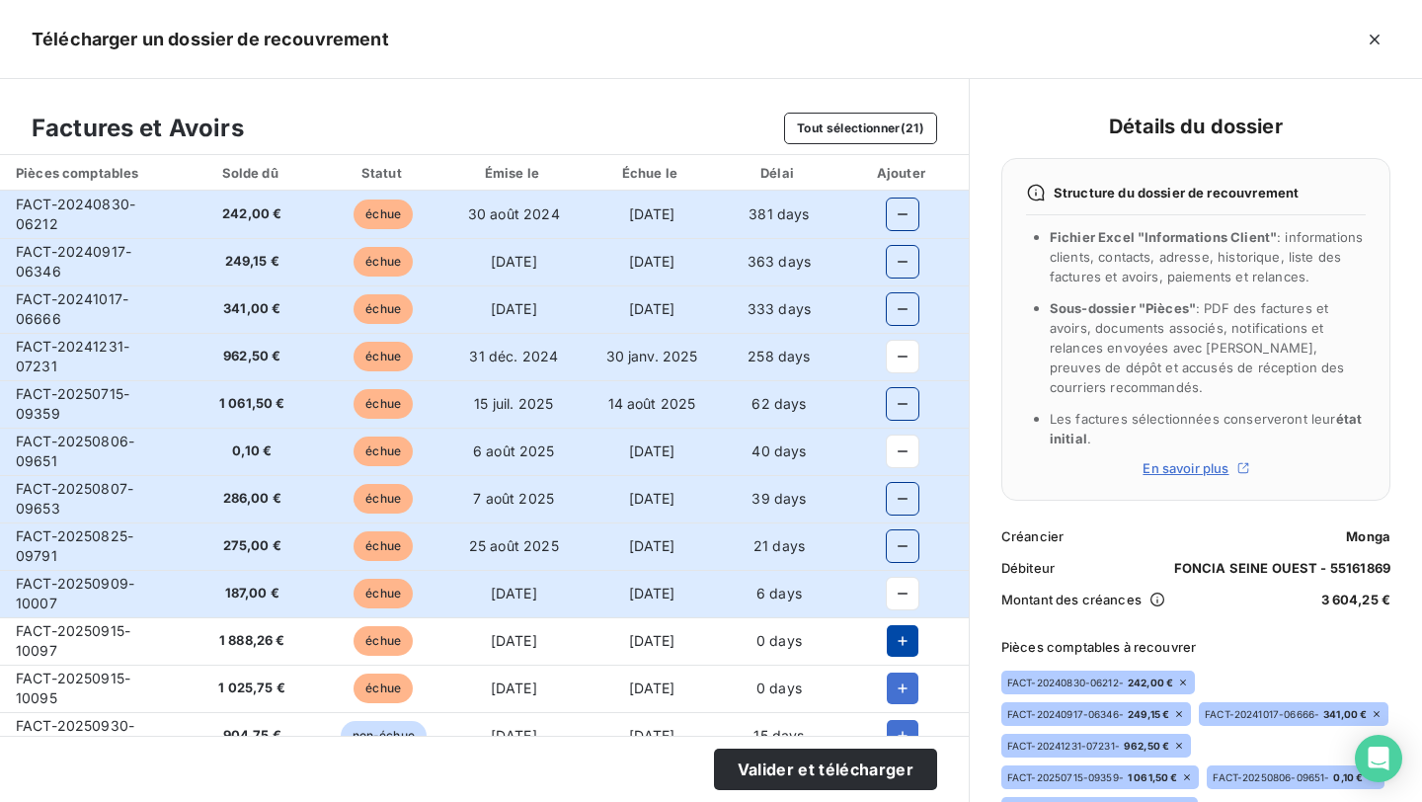
click at [895, 632] on icon "button" at bounding box center [903, 641] width 20 height 20
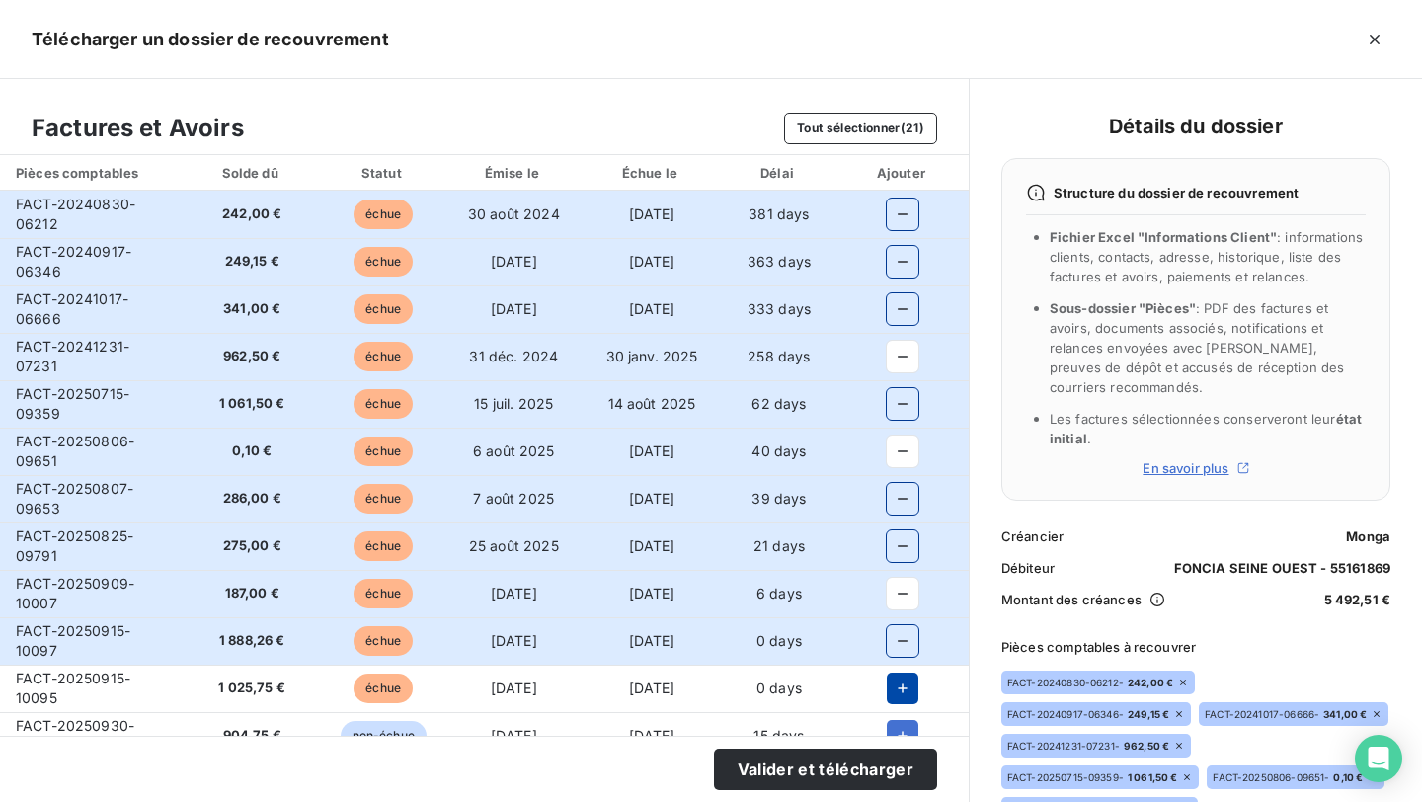
click at [895, 672] on button "button" at bounding box center [903, 688] width 32 height 32
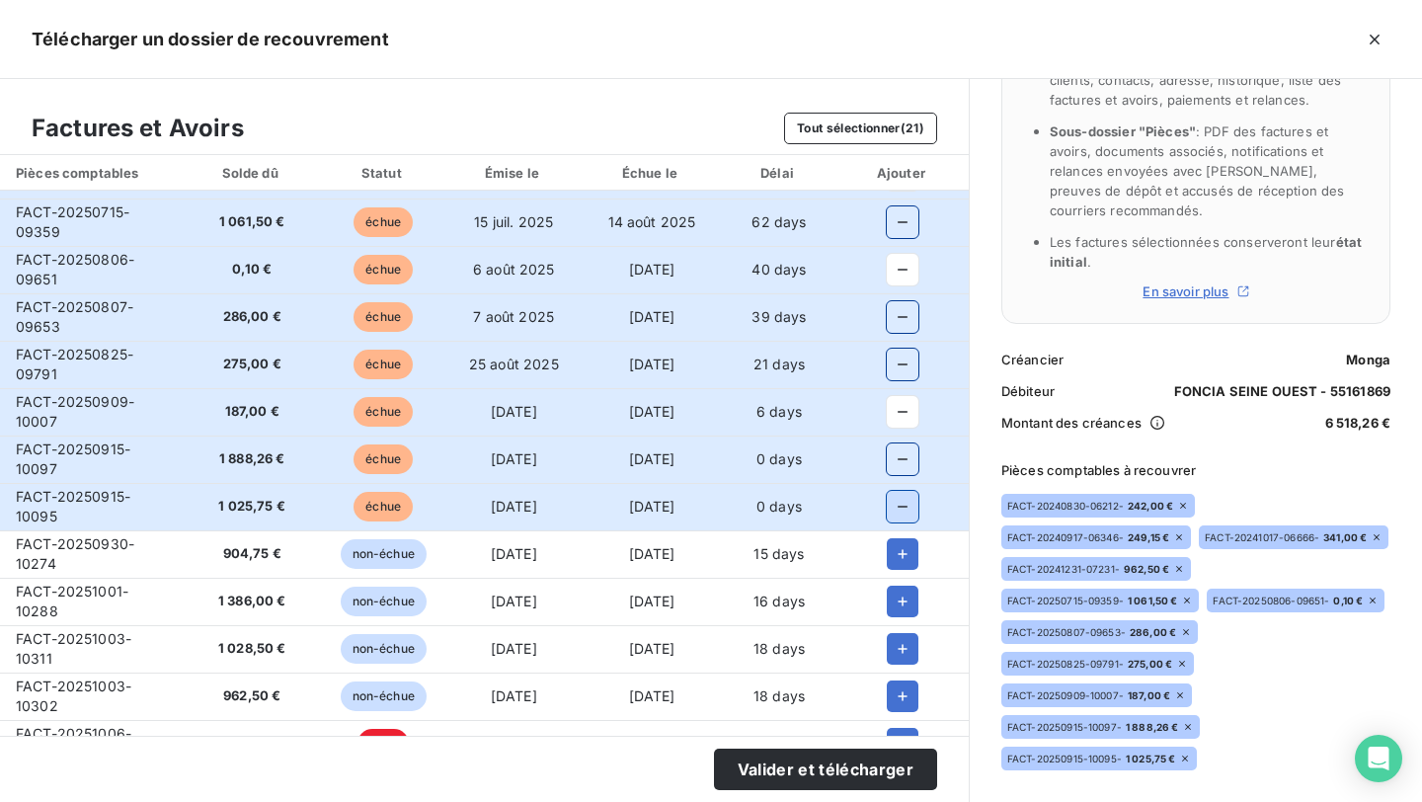
scroll to position [183, 0]
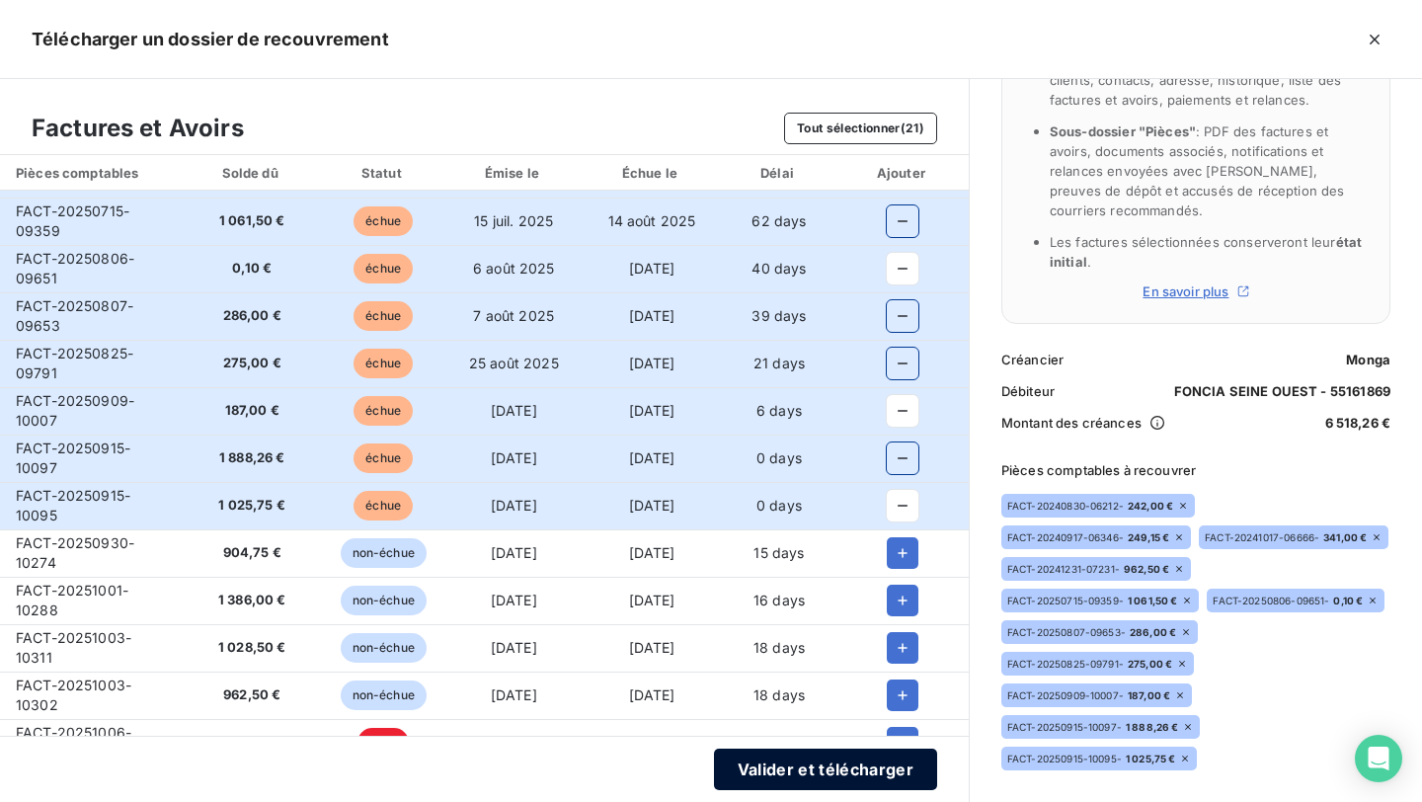
click at [868, 780] on button "Valider et télécharger" at bounding box center [825, 768] width 223 height 41
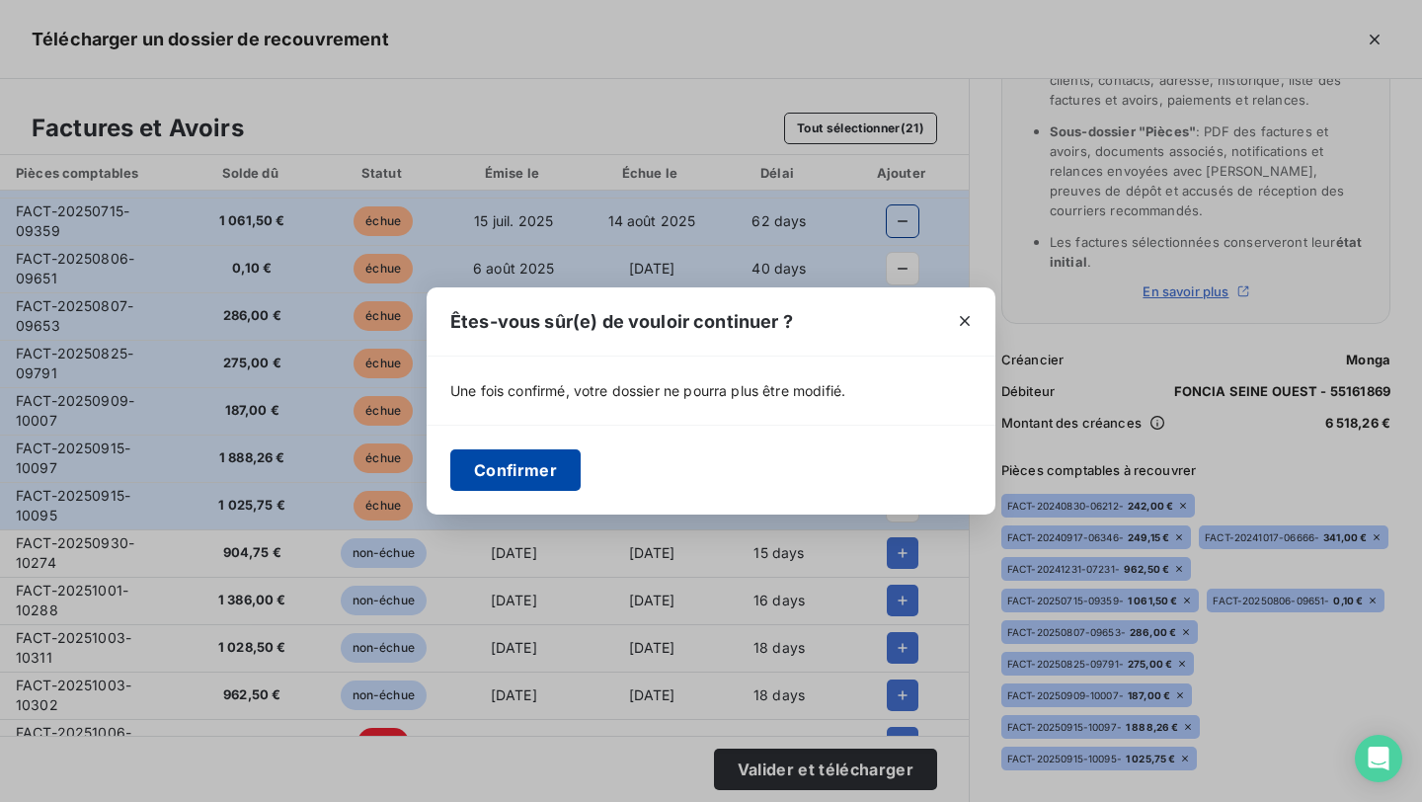
click at [557, 480] on button "Confirmer" at bounding box center [515, 469] width 130 height 41
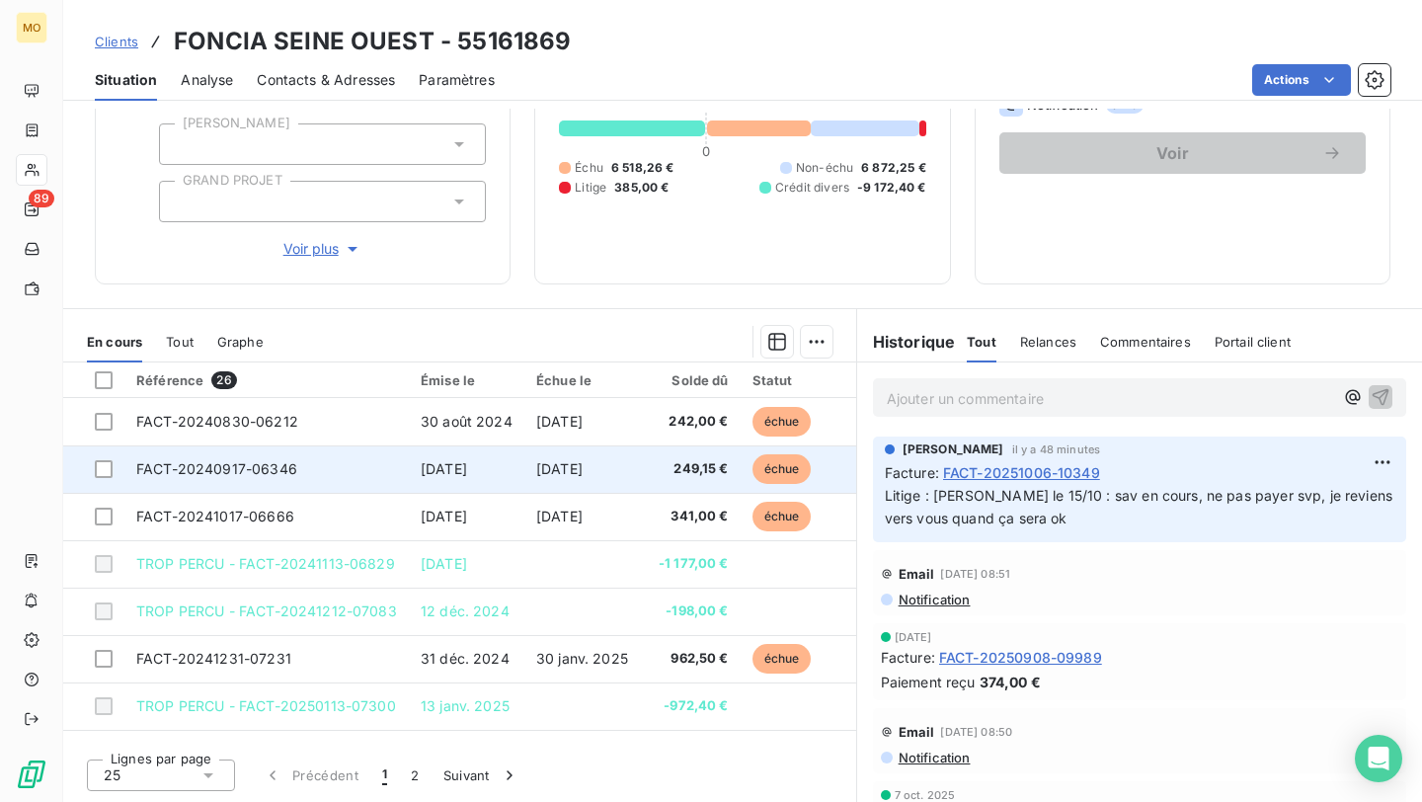
scroll to position [0, 0]
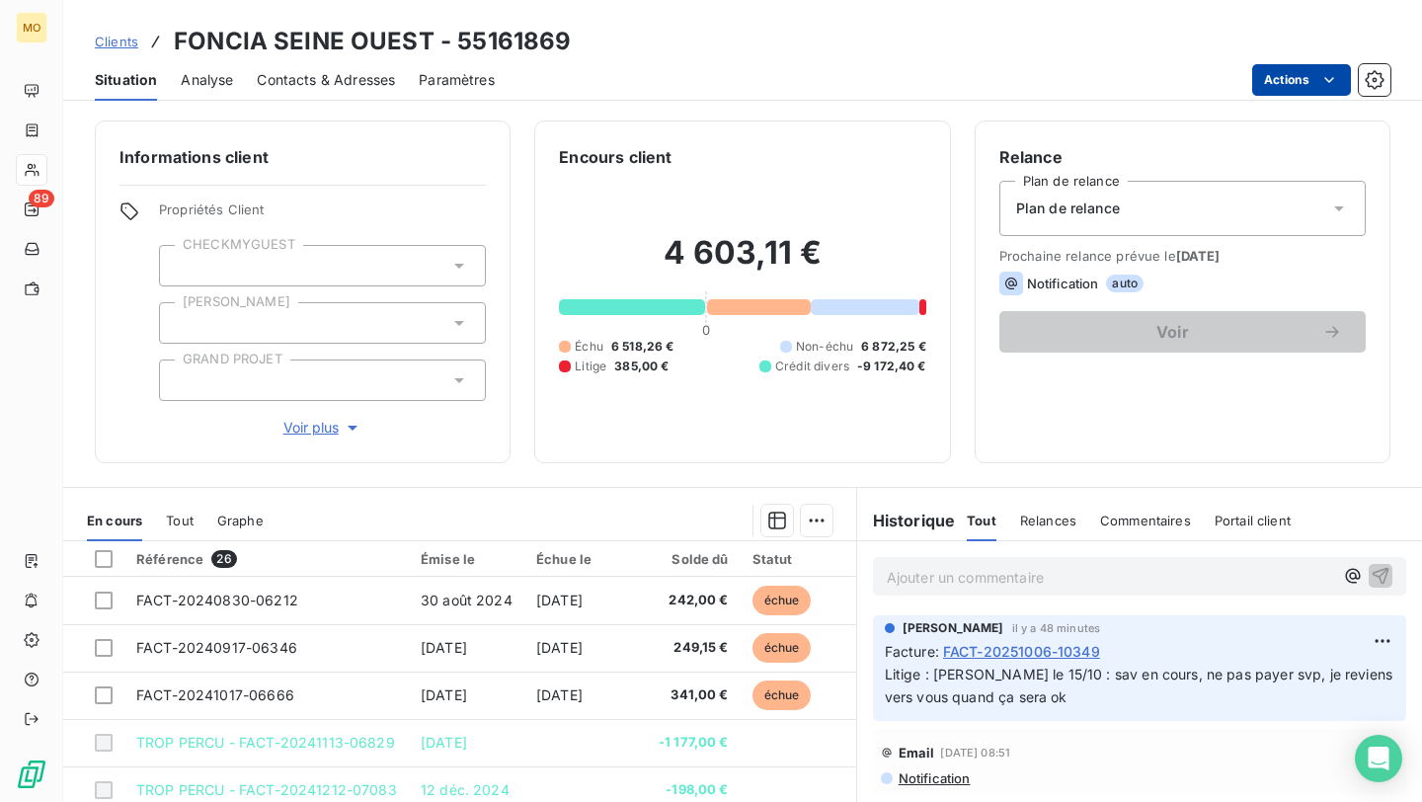
click at [1275, 89] on html "MO 89 Clients FONCIA SEINE OUEST - 55161869 Situation Analyse Contacts & Adress…" at bounding box center [711, 401] width 1422 height 802
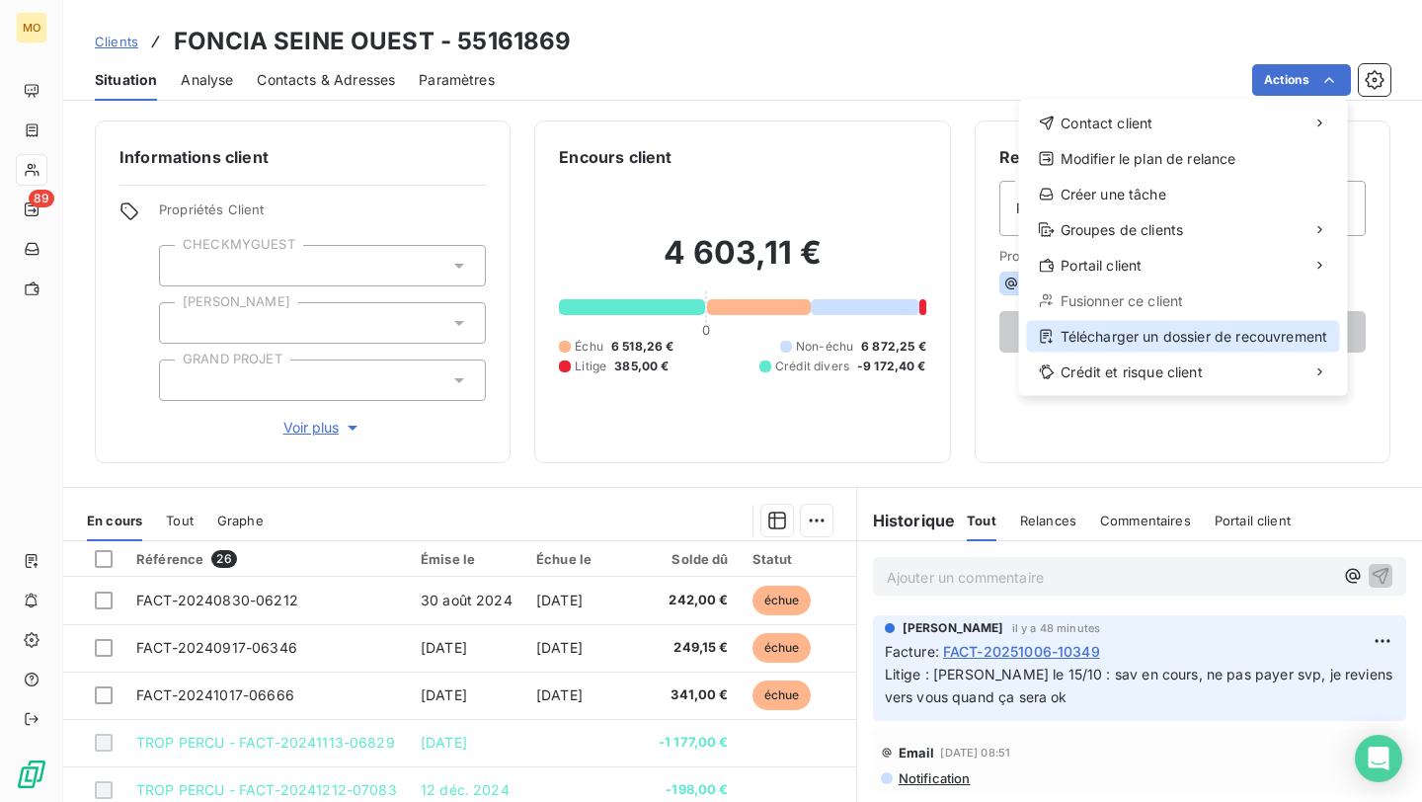
click at [1139, 327] on div "Télécharger un dossier de recouvrement" at bounding box center [1183, 337] width 313 height 32
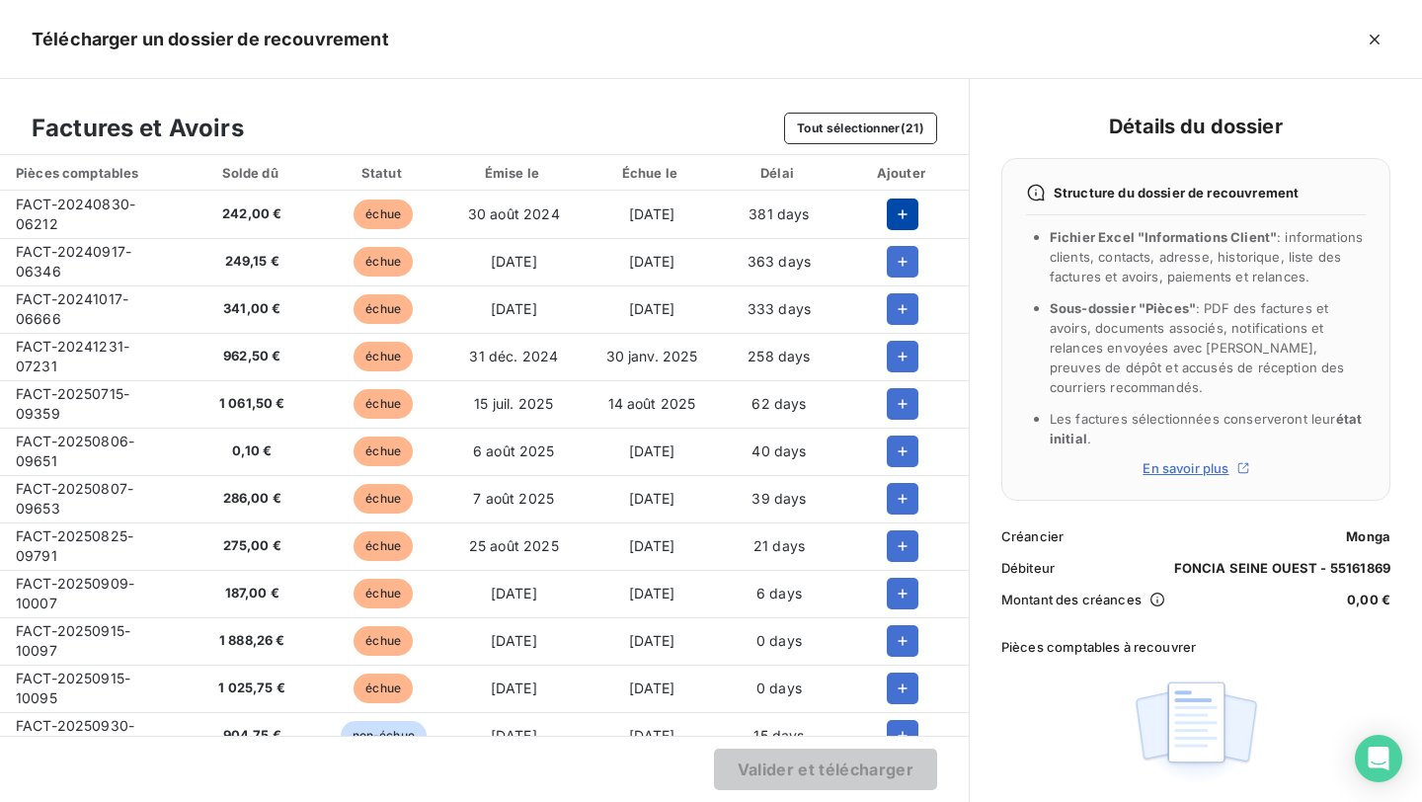
click at [893, 222] on icon "button" at bounding box center [903, 214] width 20 height 20
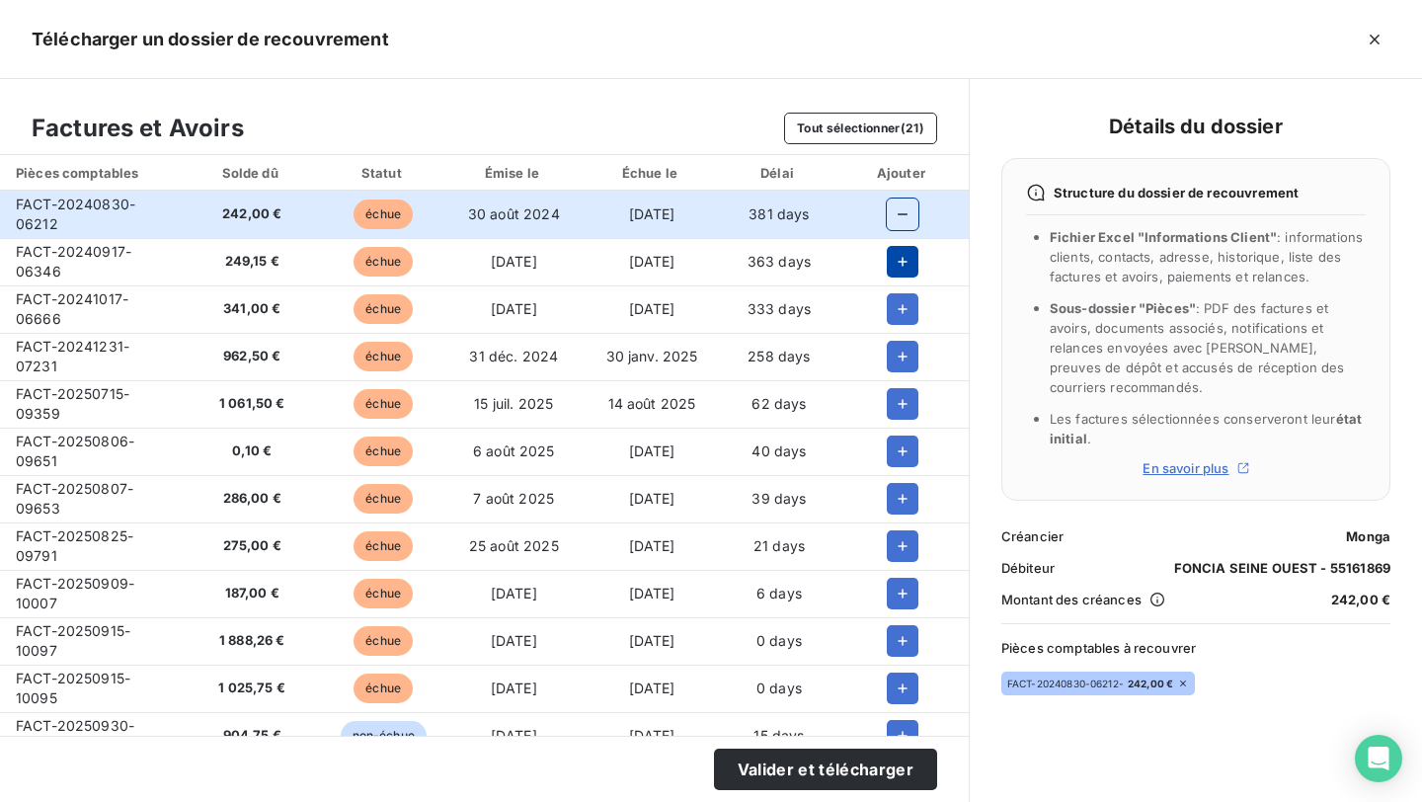
click at [893, 263] on icon "button" at bounding box center [903, 262] width 20 height 20
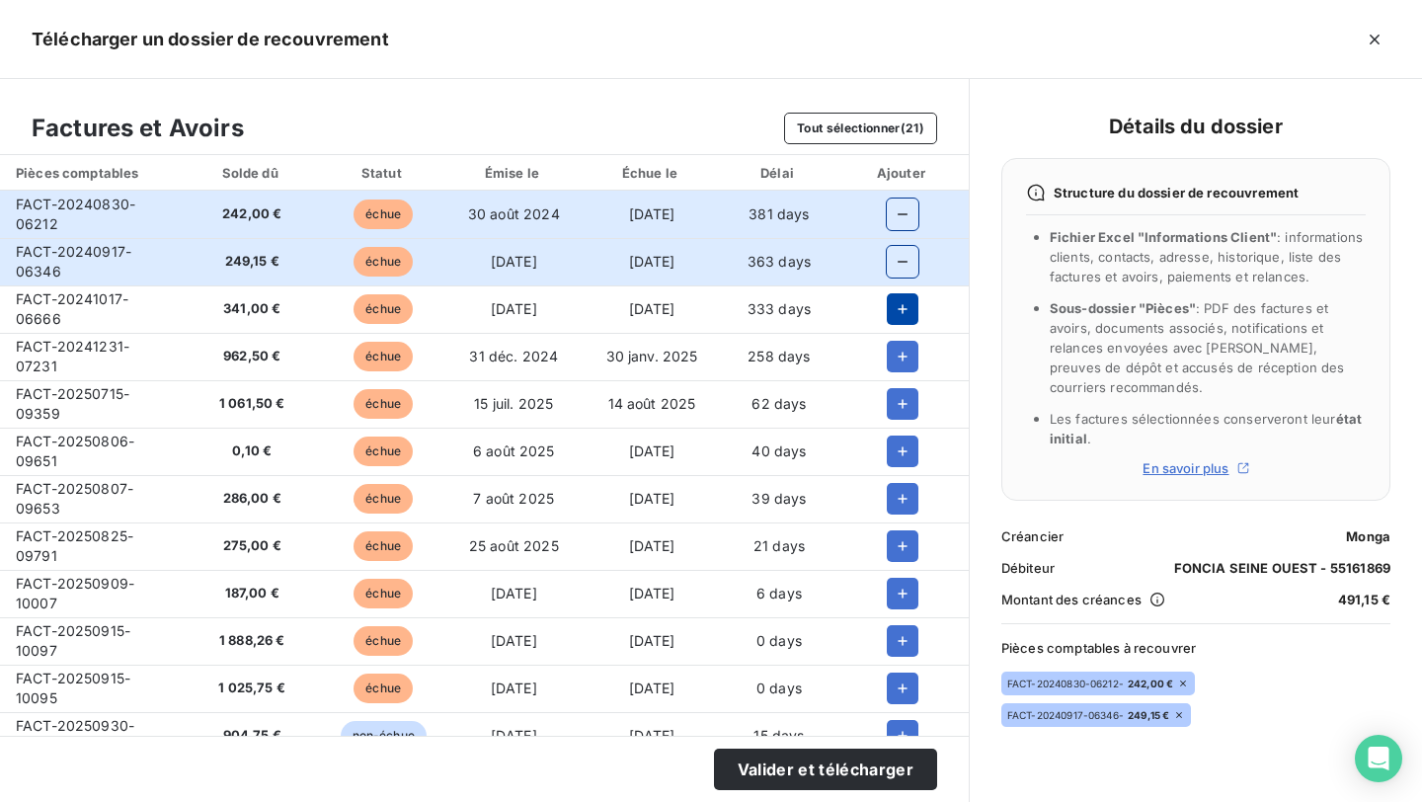
click at [904, 311] on button "button" at bounding box center [903, 309] width 32 height 32
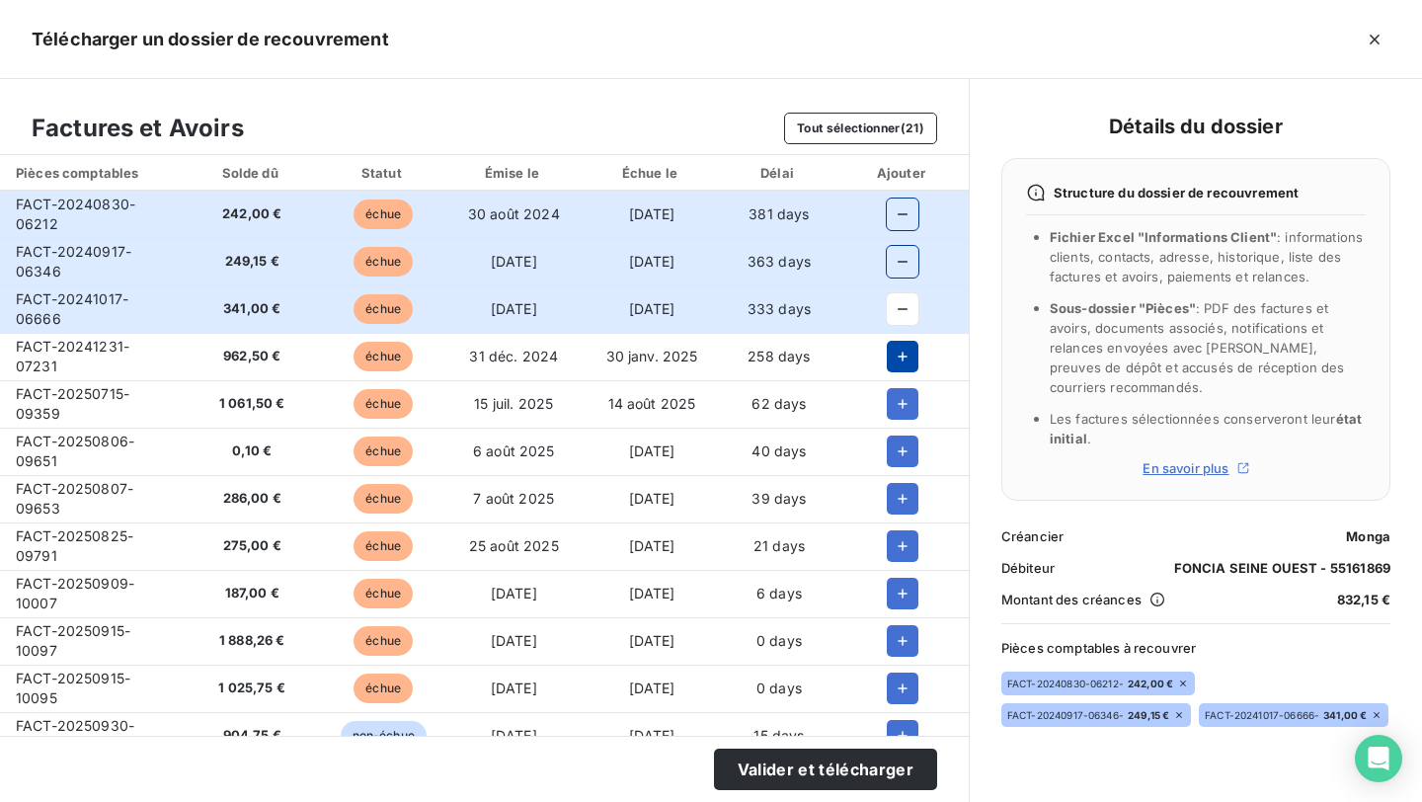
click at [903, 354] on icon "button" at bounding box center [903, 357] width 20 height 20
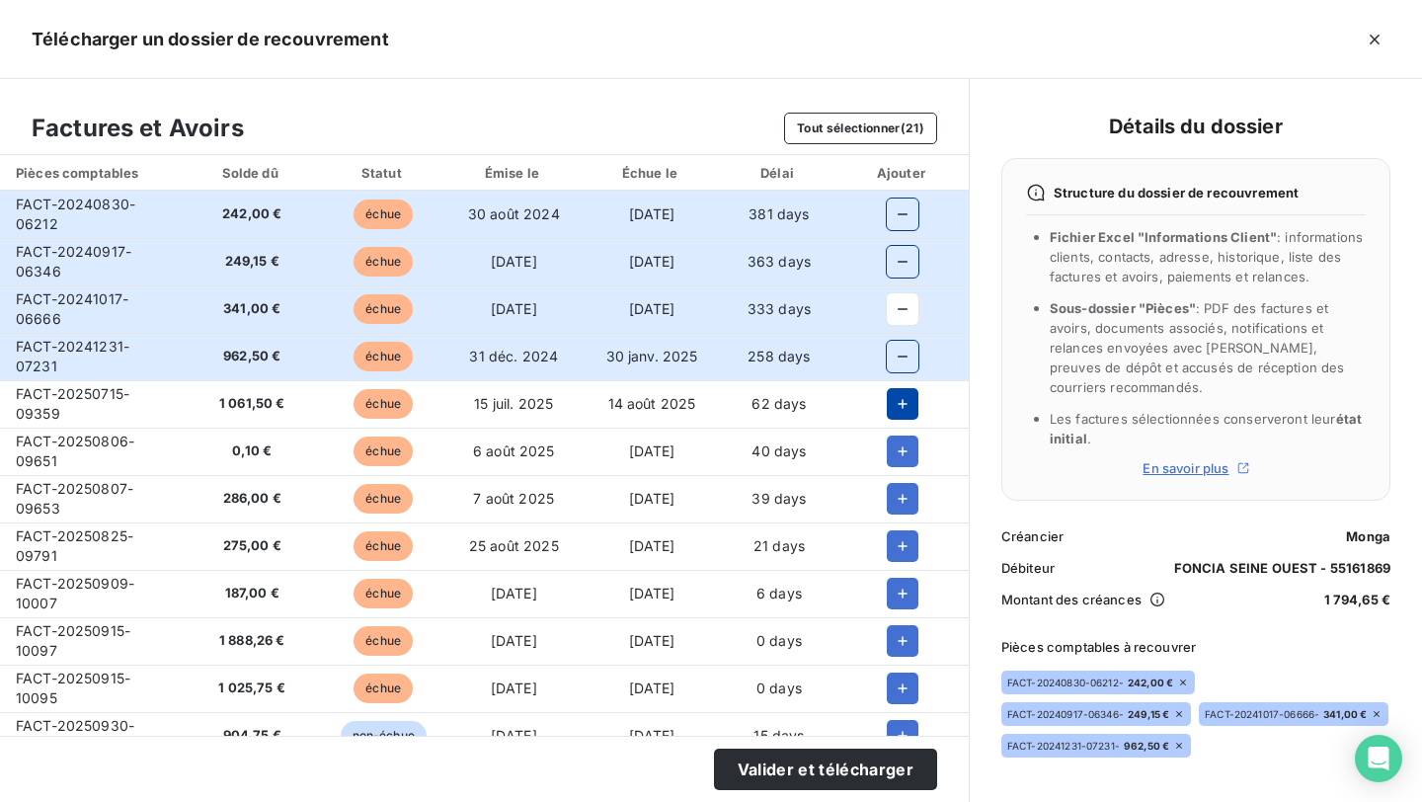
click at [900, 403] on icon "button" at bounding box center [903, 404] width 20 height 20
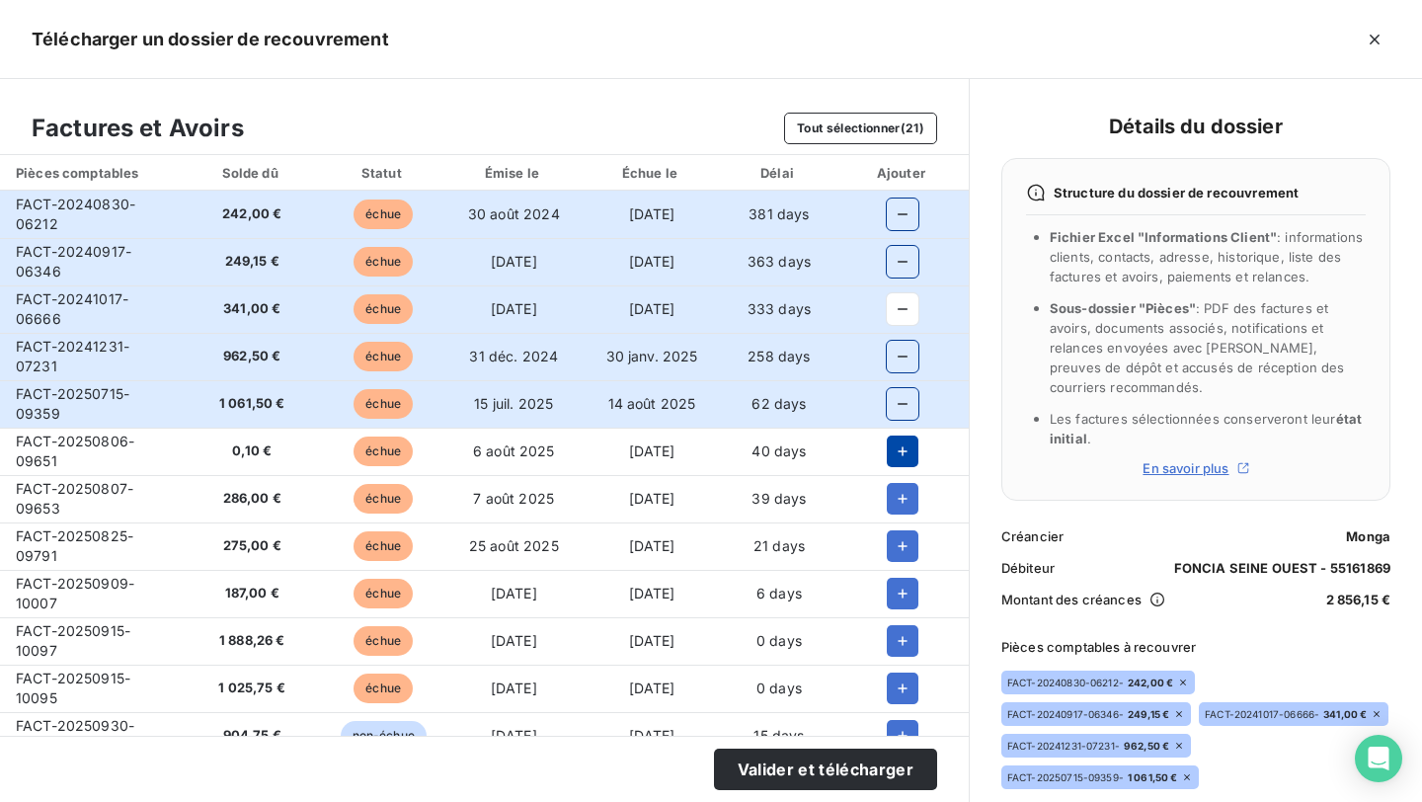
click at [900, 455] on icon "button" at bounding box center [903, 451] width 20 height 20
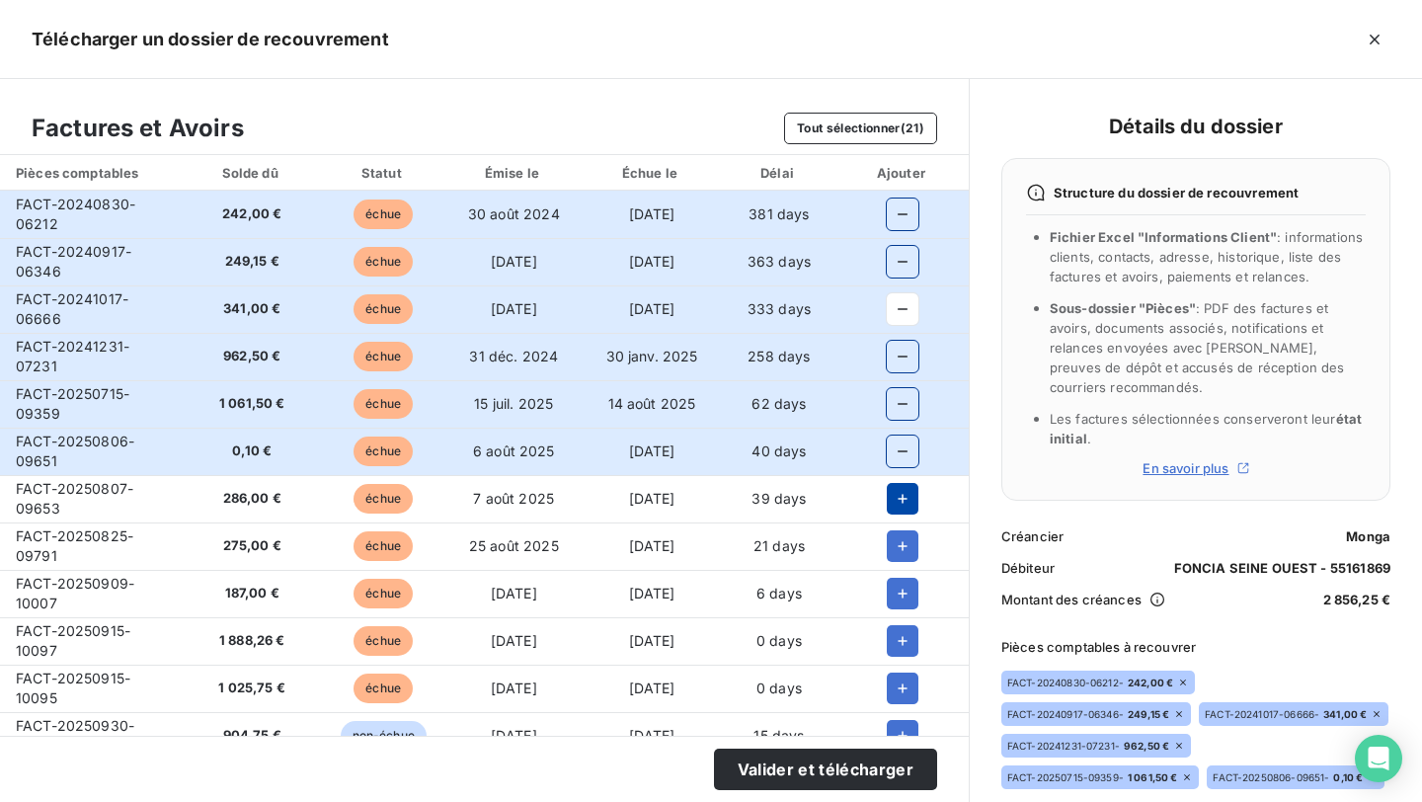
click at [902, 497] on icon "button" at bounding box center [903, 499] width 20 height 20
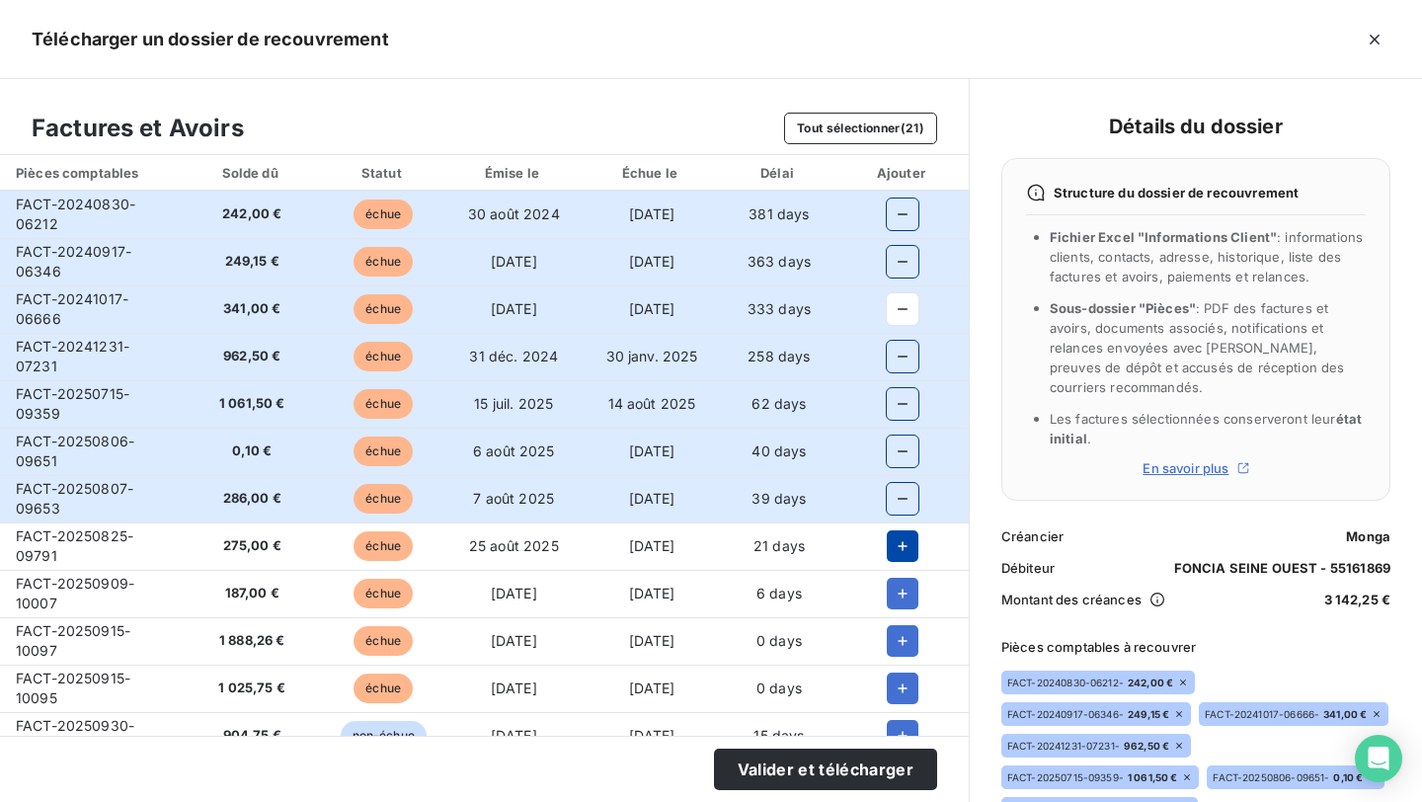
click at [900, 535] on button "button" at bounding box center [903, 546] width 32 height 32
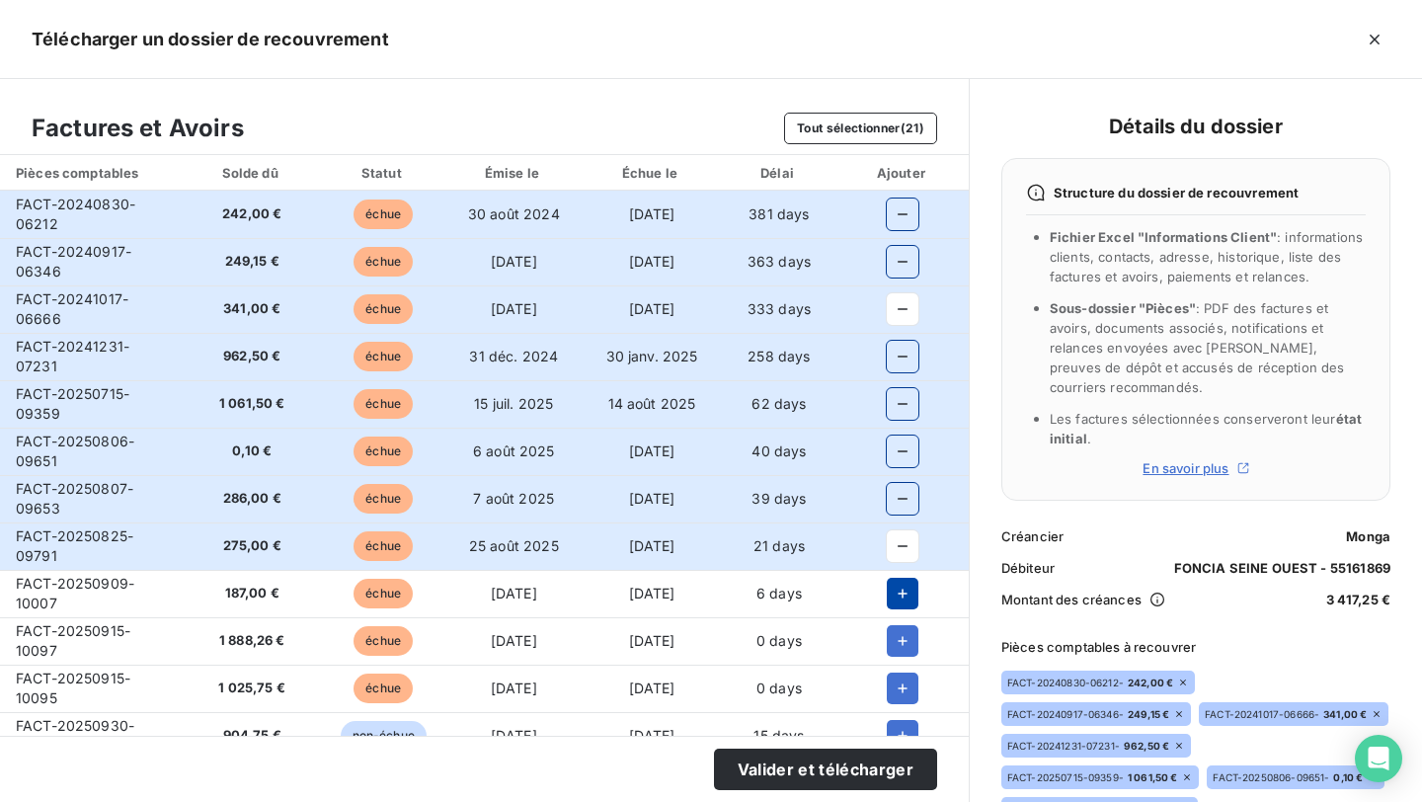
click at [899, 586] on icon "button" at bounding box center [903, 594] width 20 height 20
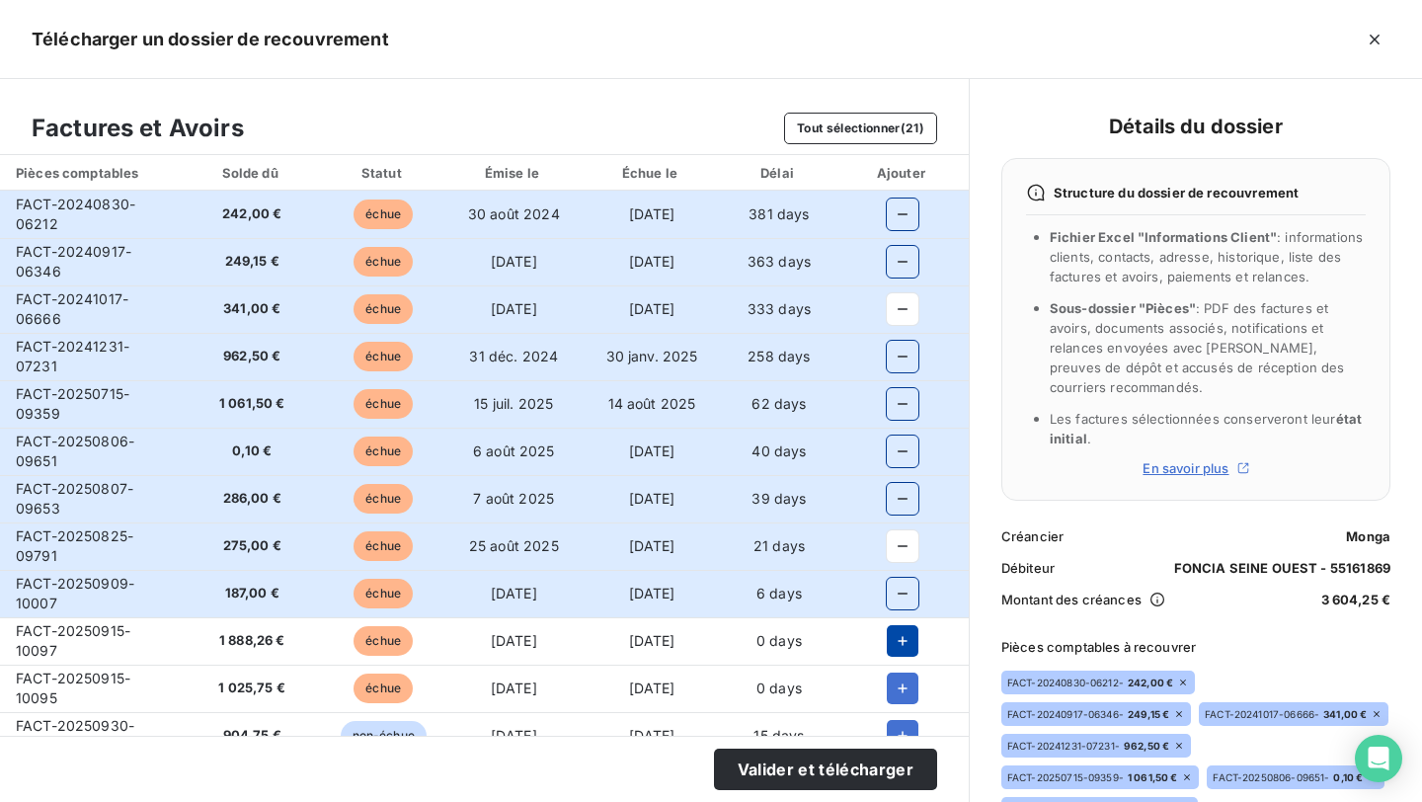
click at [896, 642] on icon "button" at bounding box center [903, 641] width 20 height 20
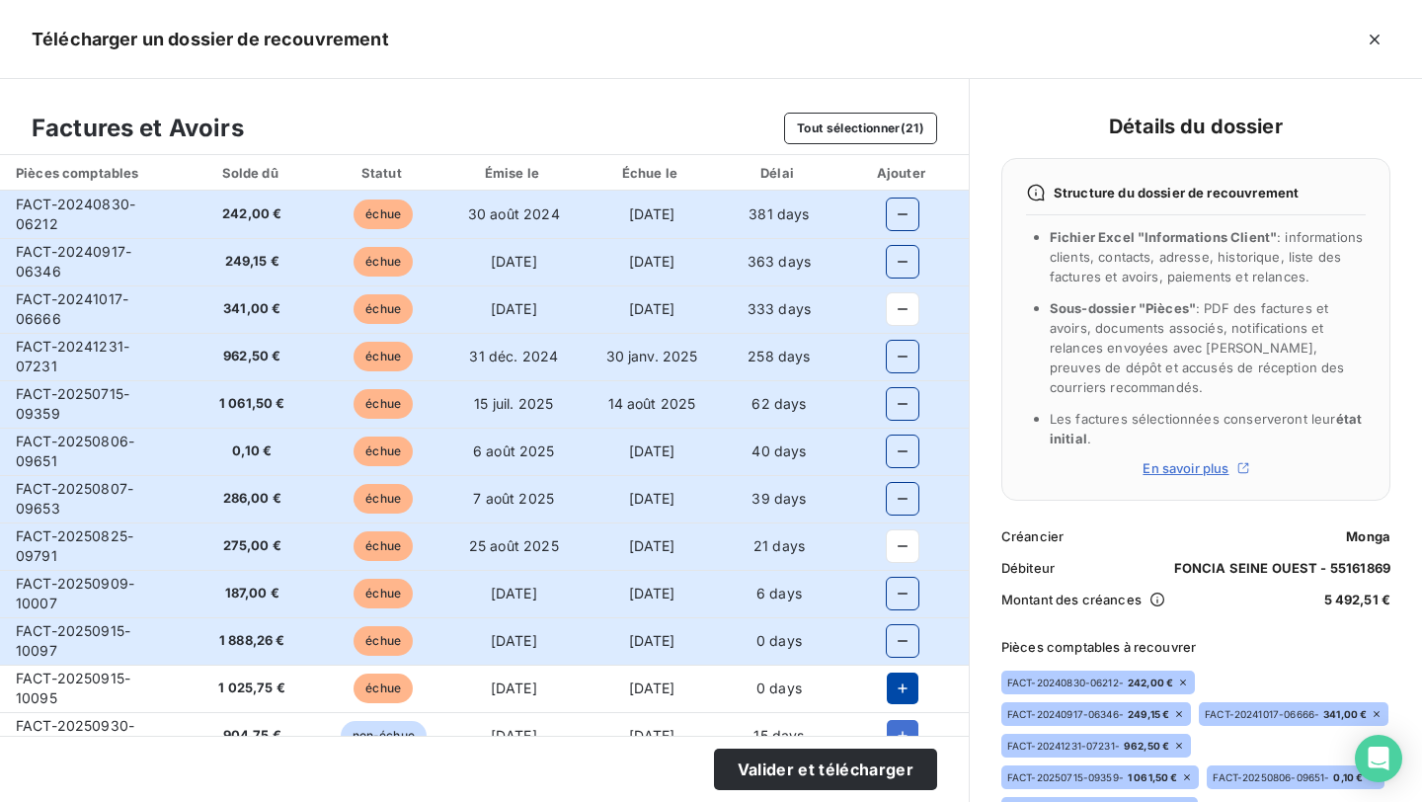
click at [896, 692] on icon "button" at bounding box center [903, 688] width 20 height 20
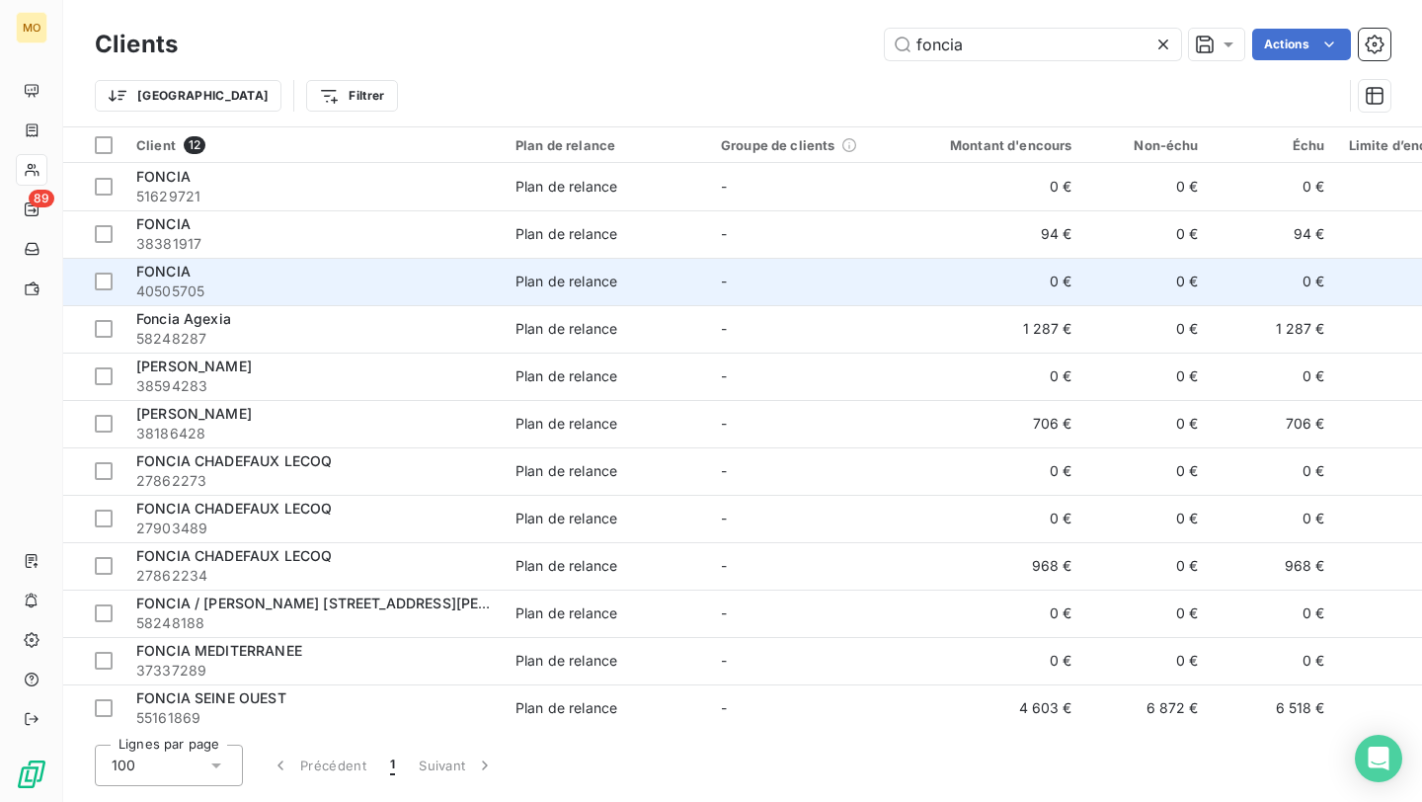
scroll to position [11, 0]
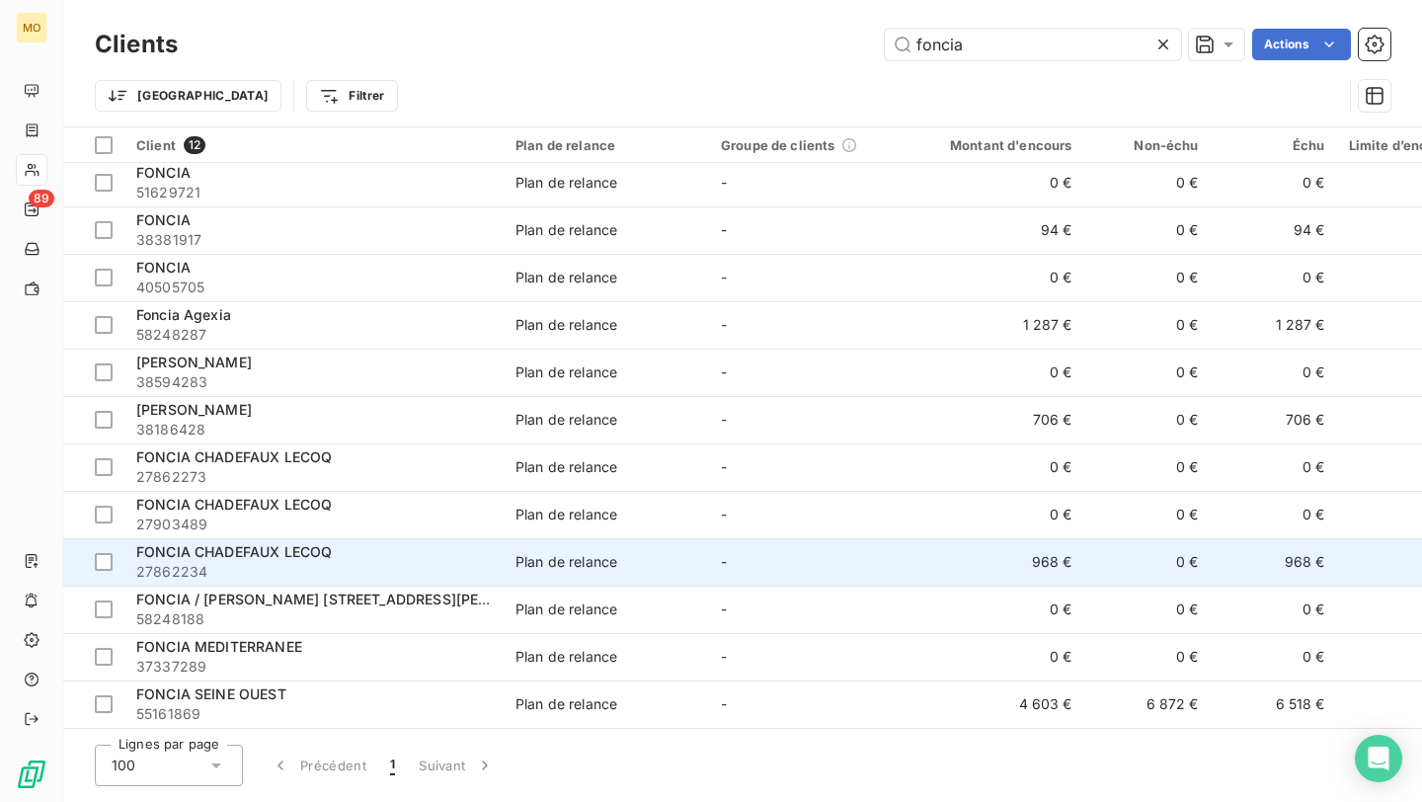
click at [820, 547] on td "-" at bounding box center [811, 561] width 205 height 47
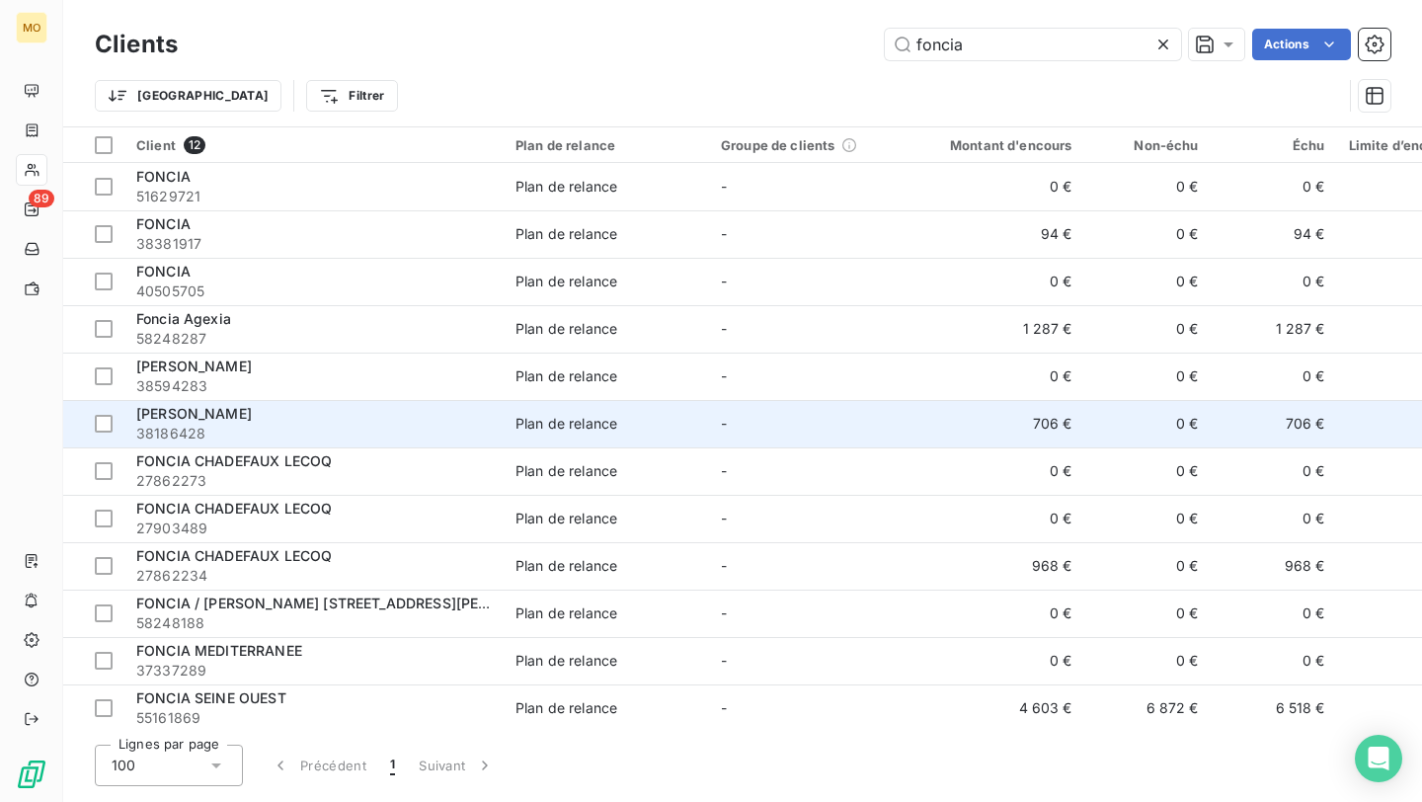
click at [467, 413] on div "[PERSON_NAME]" at bounding box center [313, 414] width 355 height 20
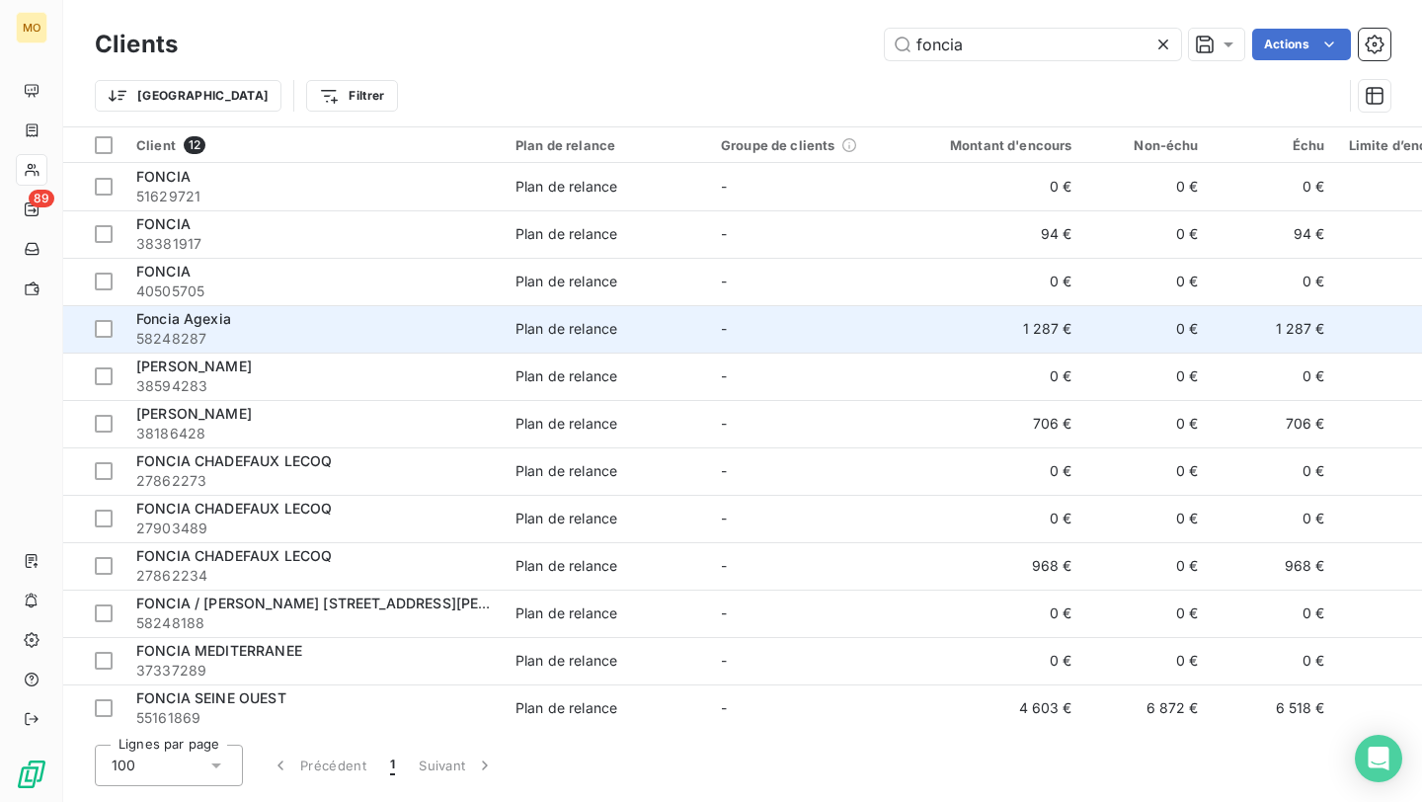
click at [508, 312] on td "Plan de relance" at bounding box center [606, 328] width 205 height 47
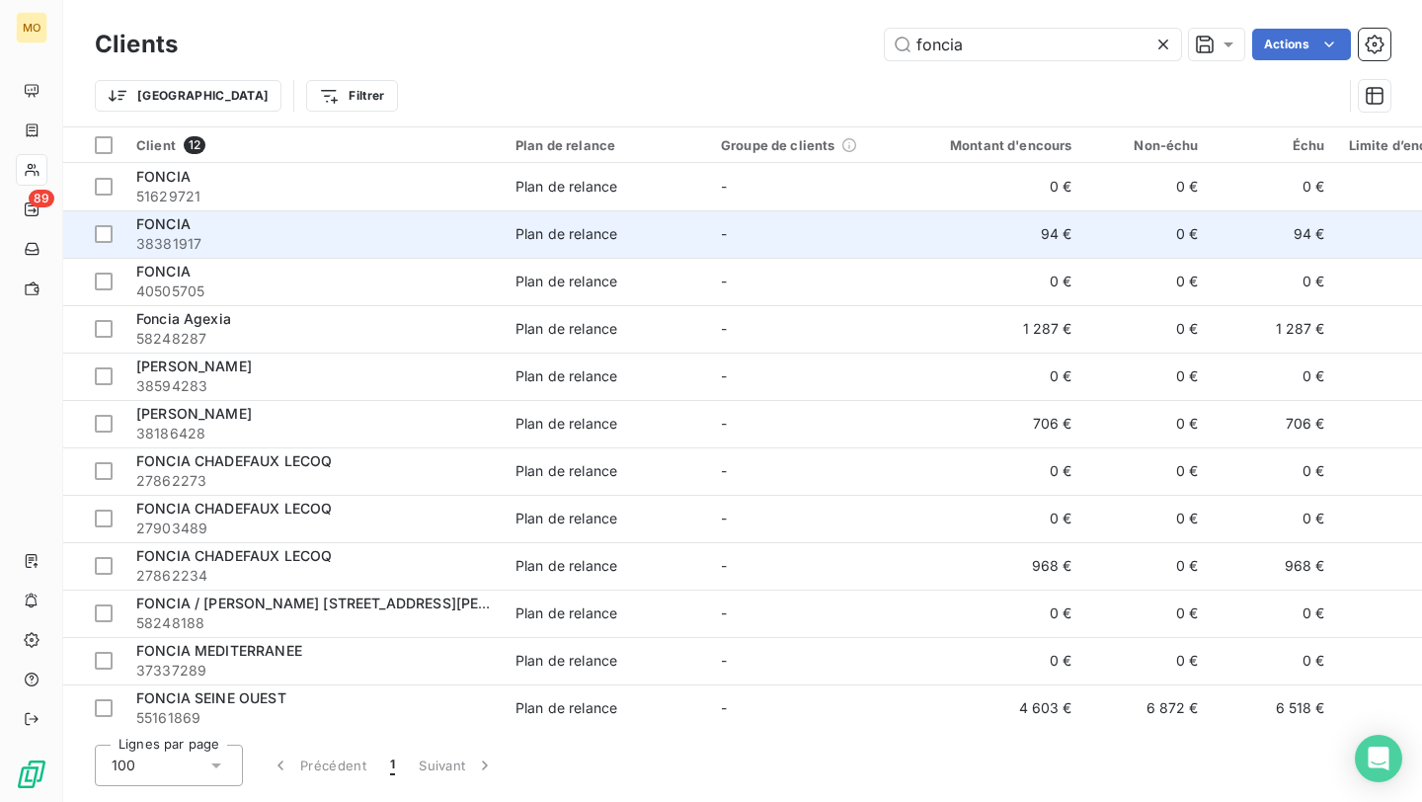
click at [387, 224] on div "FONCIA" at bounding box center [313, 224] width 355 height 20
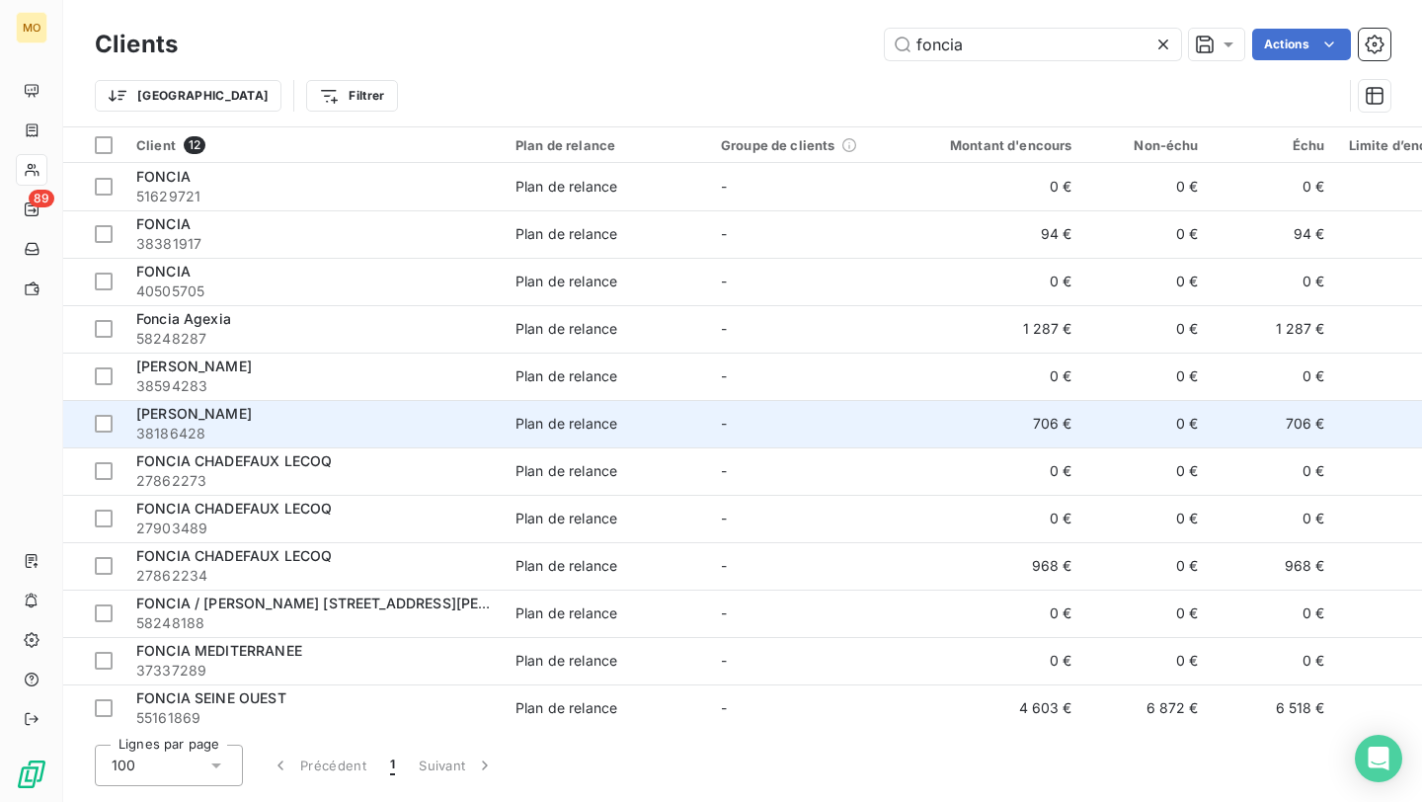
scroll to position [11, 0]
